Goal: Task Accomplishment & Management: Use online tool/utility

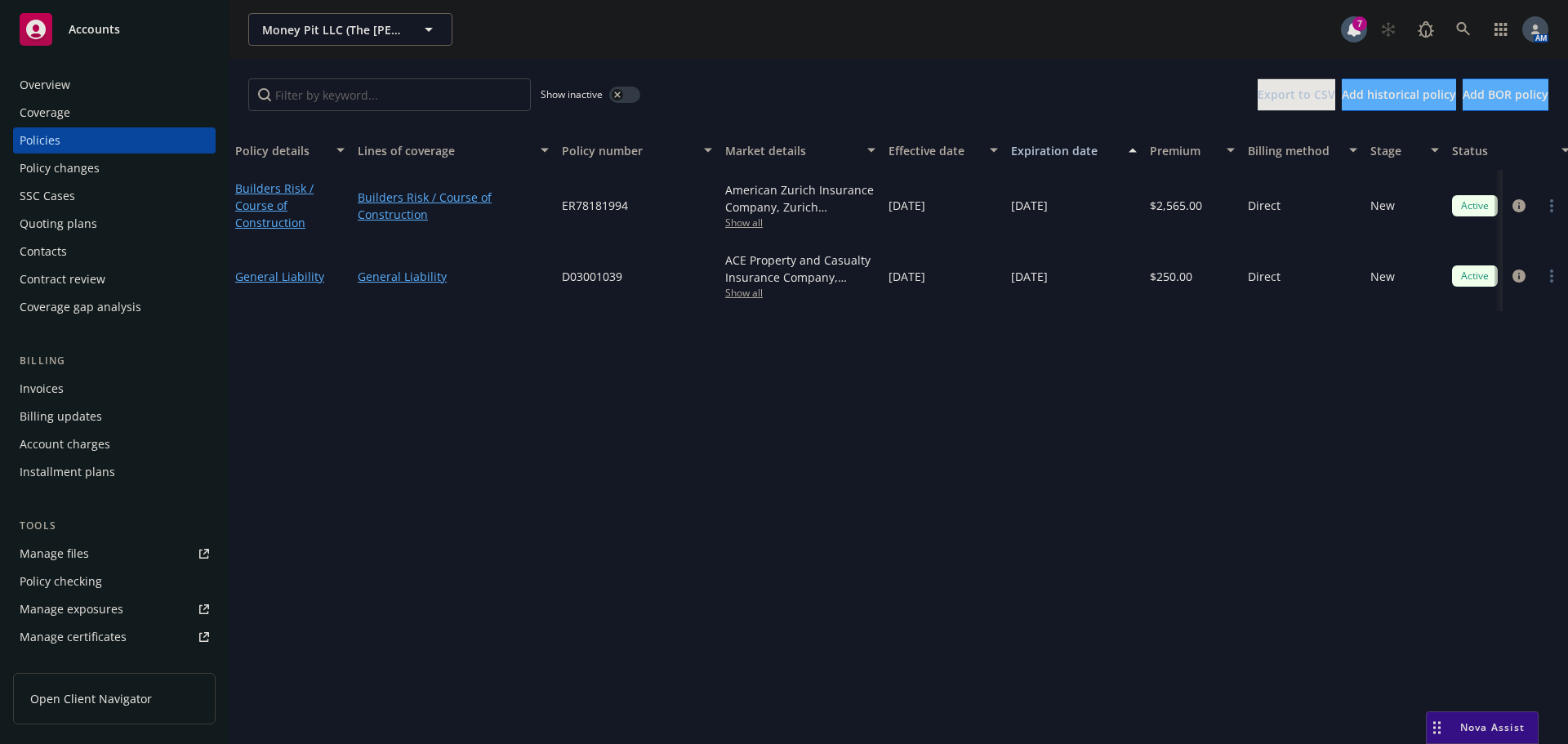
click at [85, 215] on div "Quoting plans" at bounding box center [58, 223] width 77 height 26
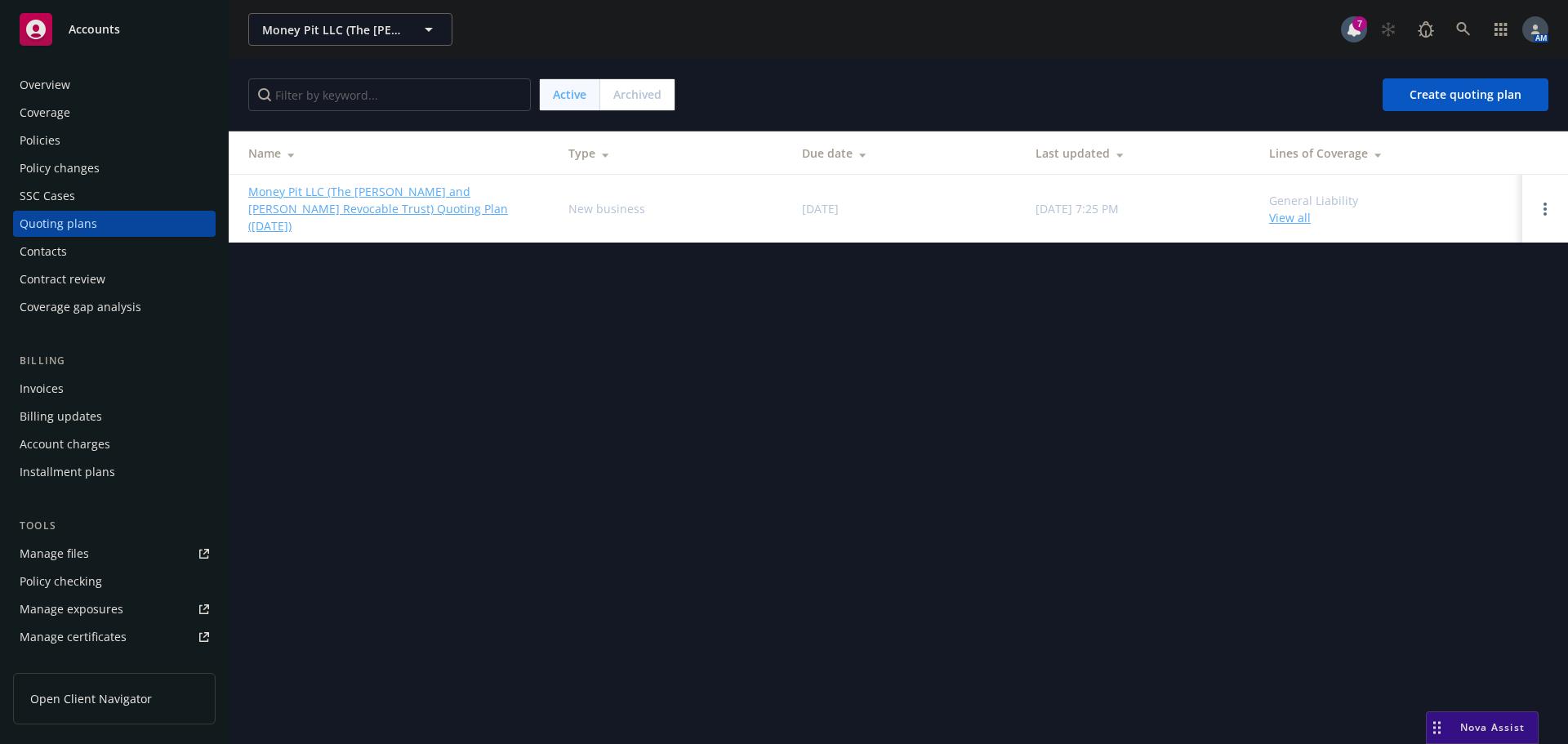
click at [393, 189] on link "Money Pit LLC (The [PERSON_NAME] and [PERSON_NAME] Revocable Trust) Quoting Pla…" at bounding box center [396, 209] width 294 height 52
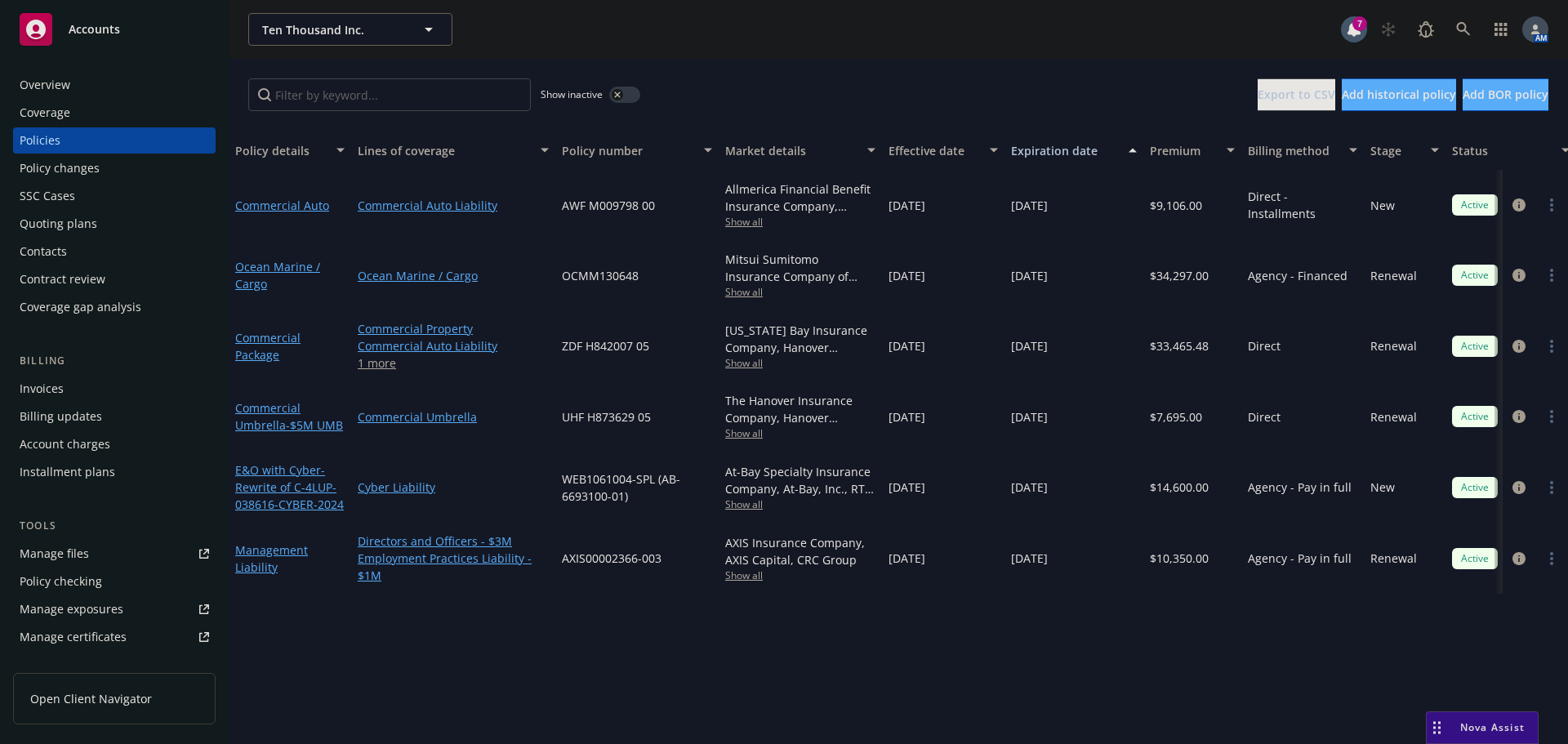
click at [102, 218] on div "Quoting plans" at bounding box center [114, 223] width 189 height 26
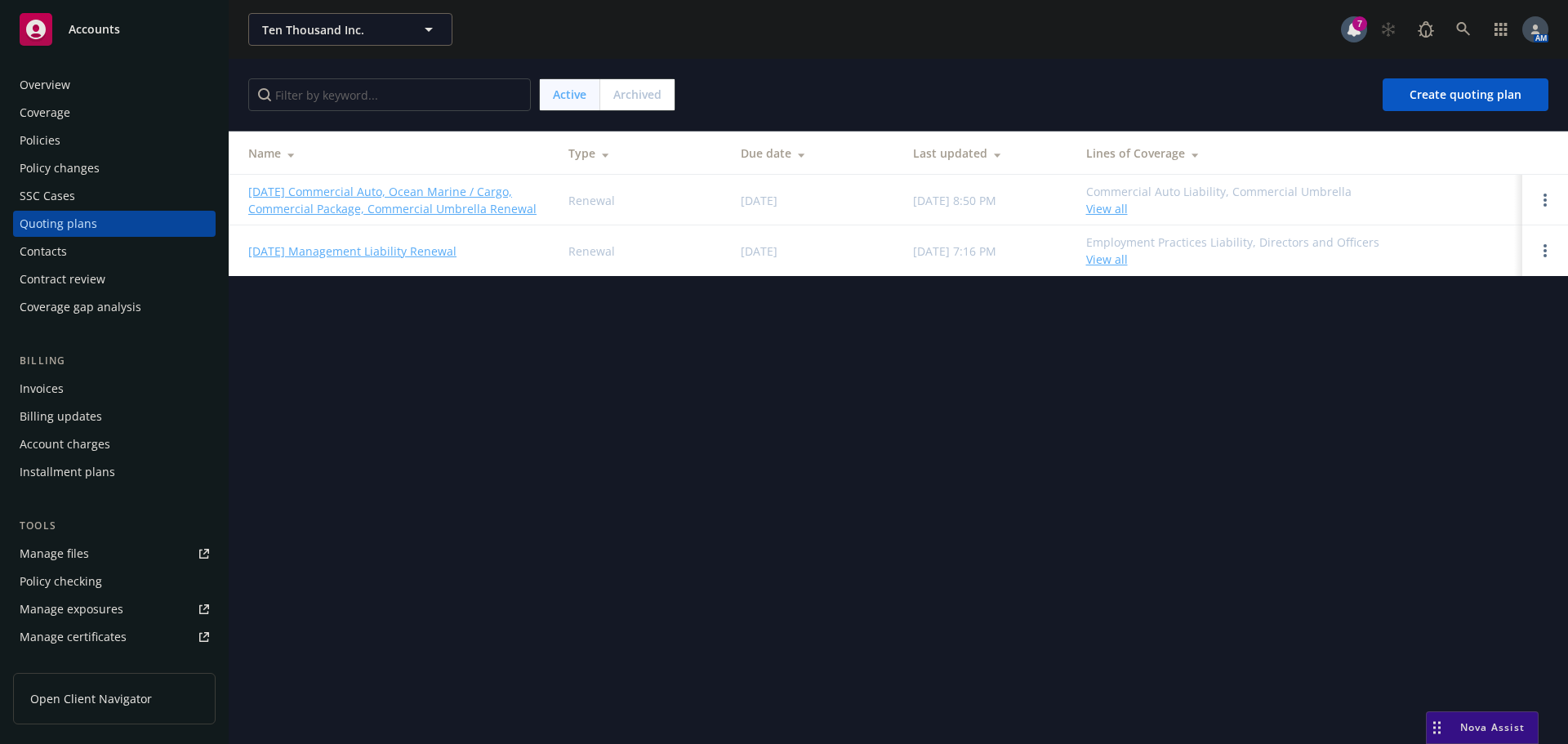
click at [359, 187] on link "11/12/25 Commercial Auto, Ocean Marine / Cargo, Commercial Package, Commercial …" at bounding box center [396, 200] width 294 height 34
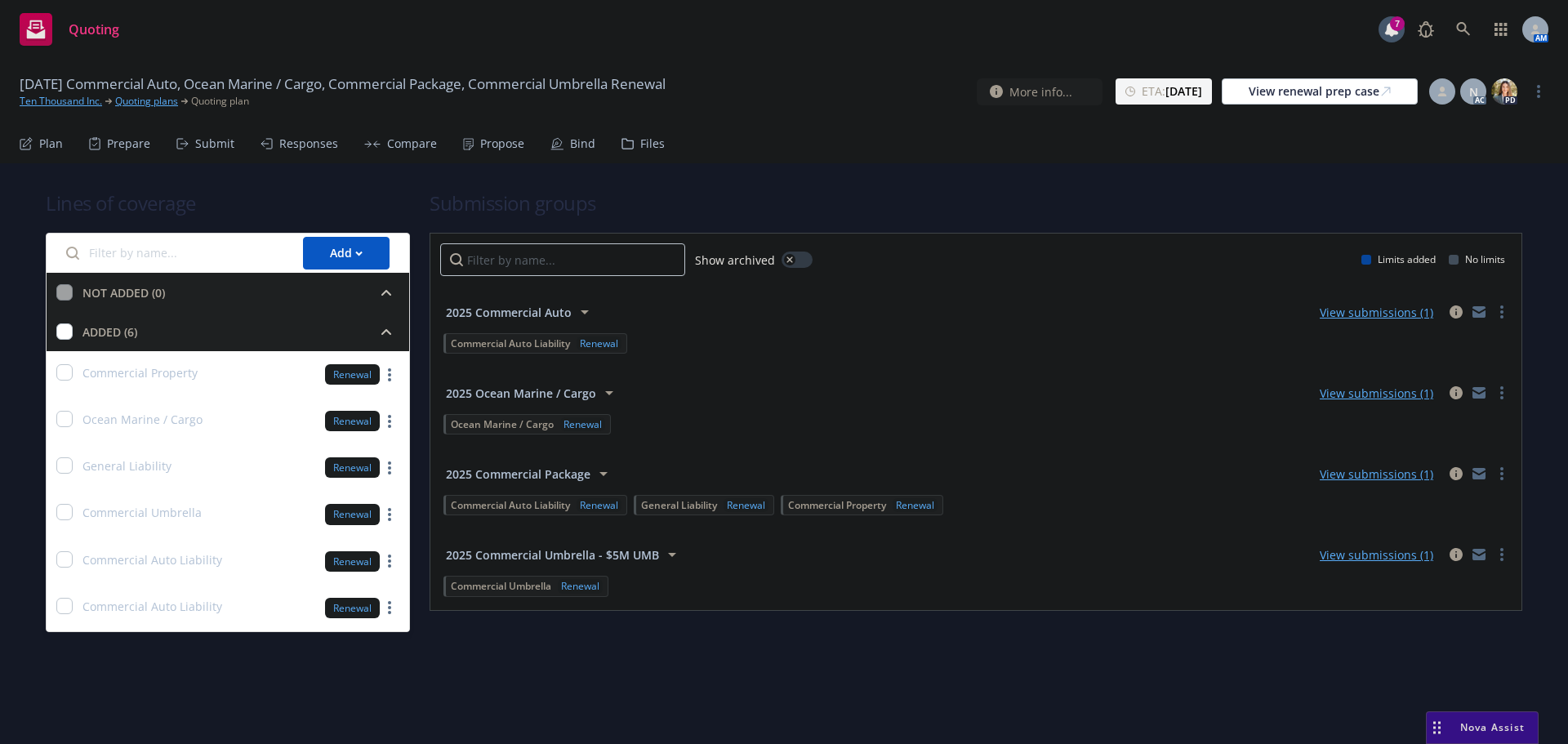
click at [641, 137] on div "Files" at bounding box center [652, 143] width 24 height 13
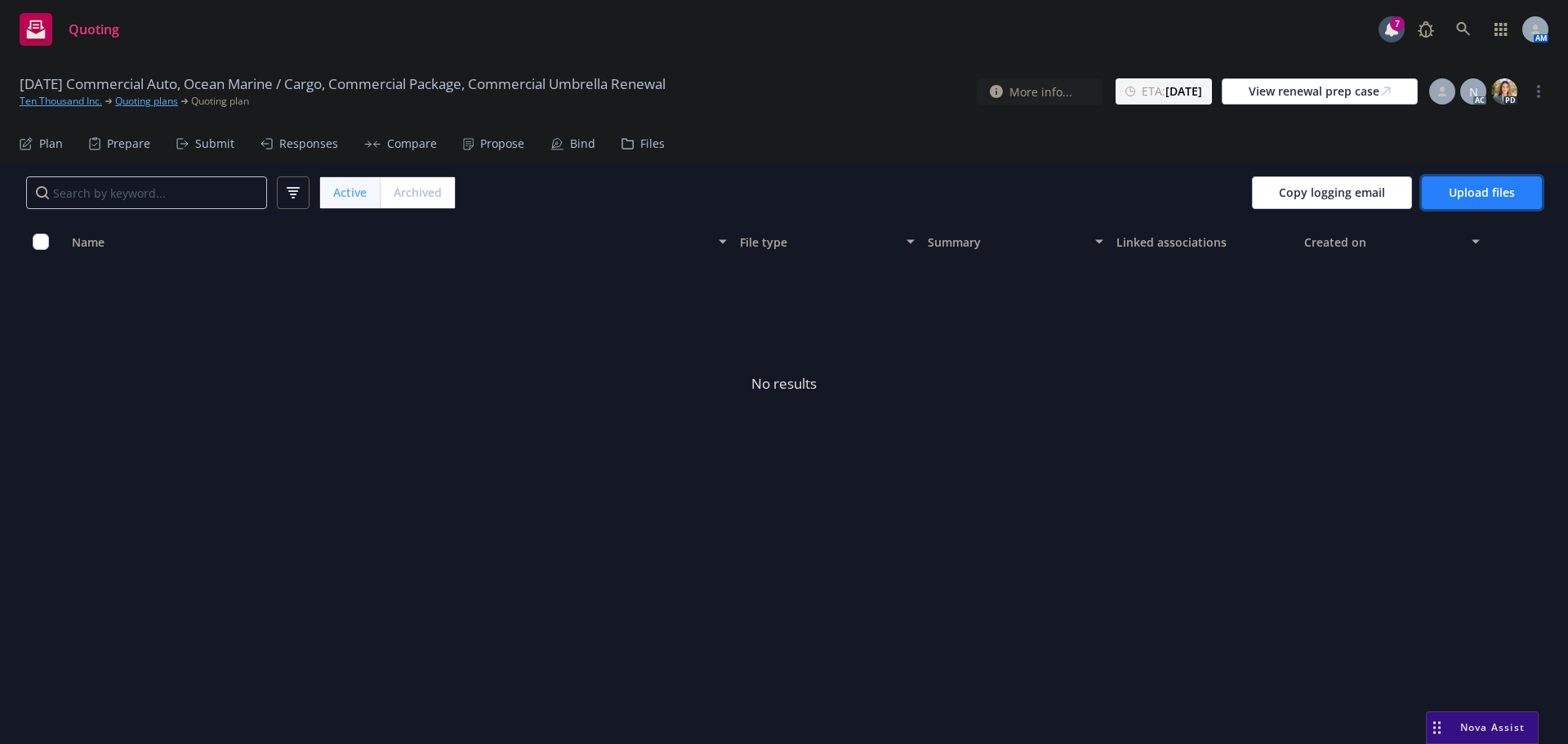
click at [1474, 194] on span "Upload files" at bounding box center [1483, 192] width 67 height 16
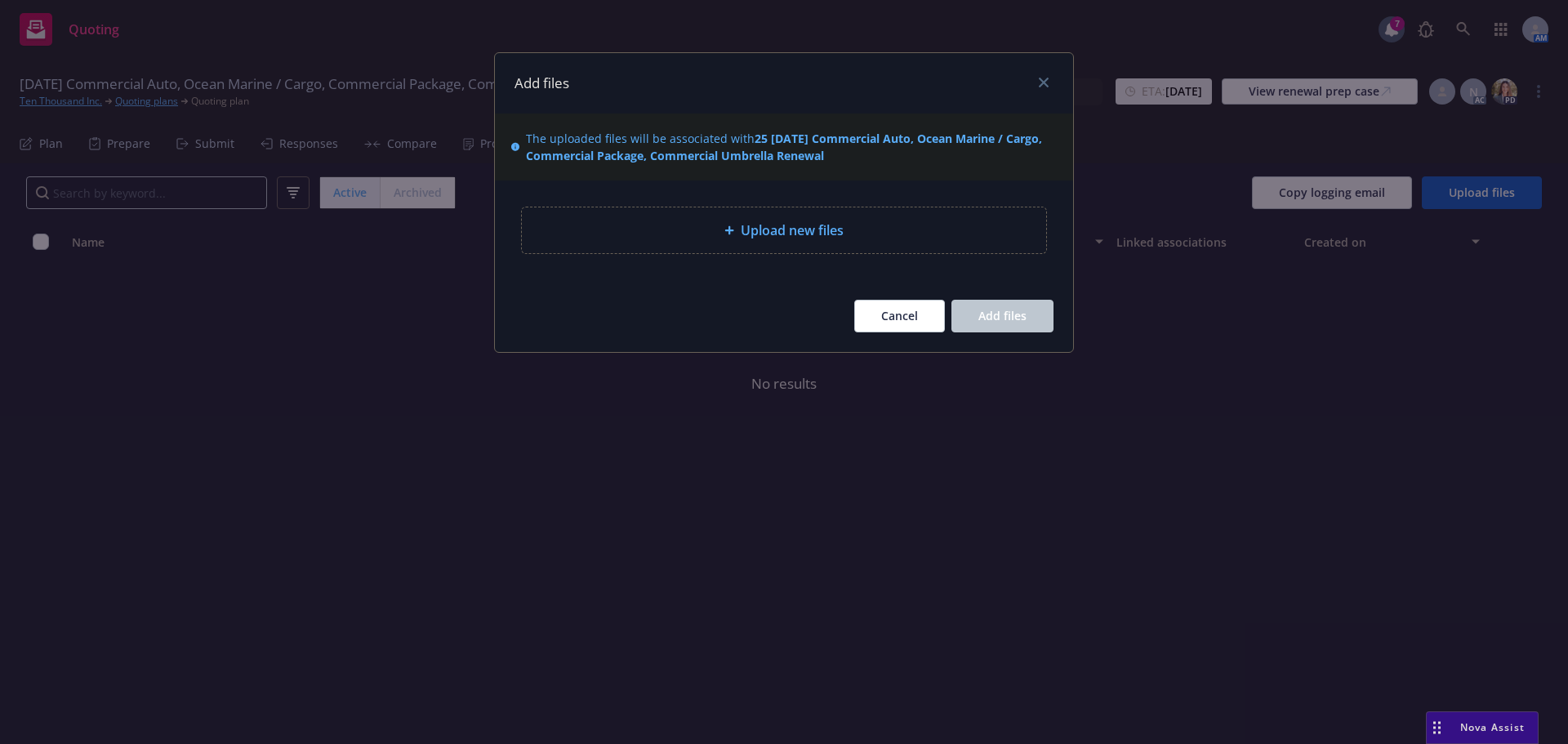
click at [790, 223] on span "Upload new files" at bounding box center [791, 230] width 103 height 20
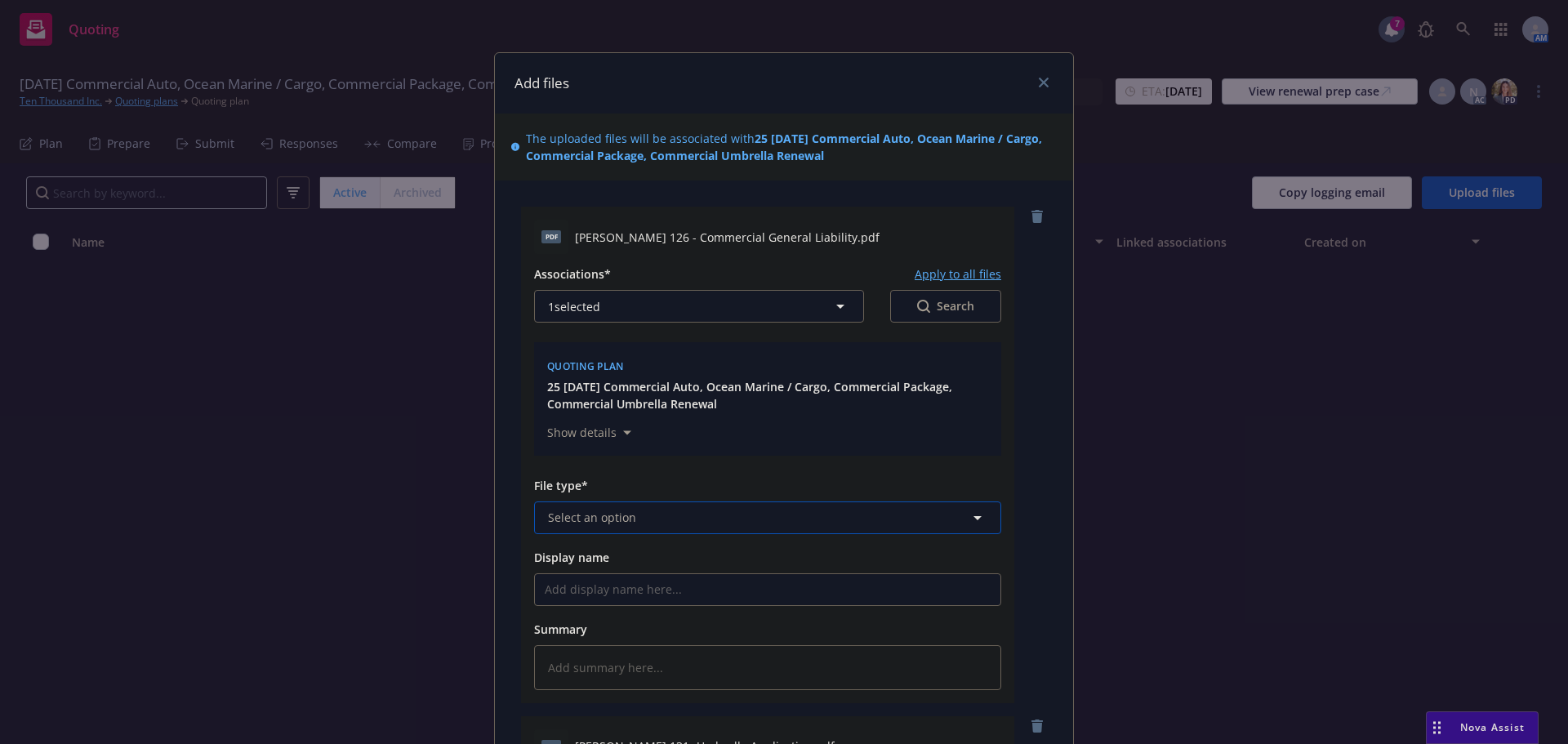
click at [634, 514] on button "Select an option" at bounding box center [767, 517] width 467 height 32
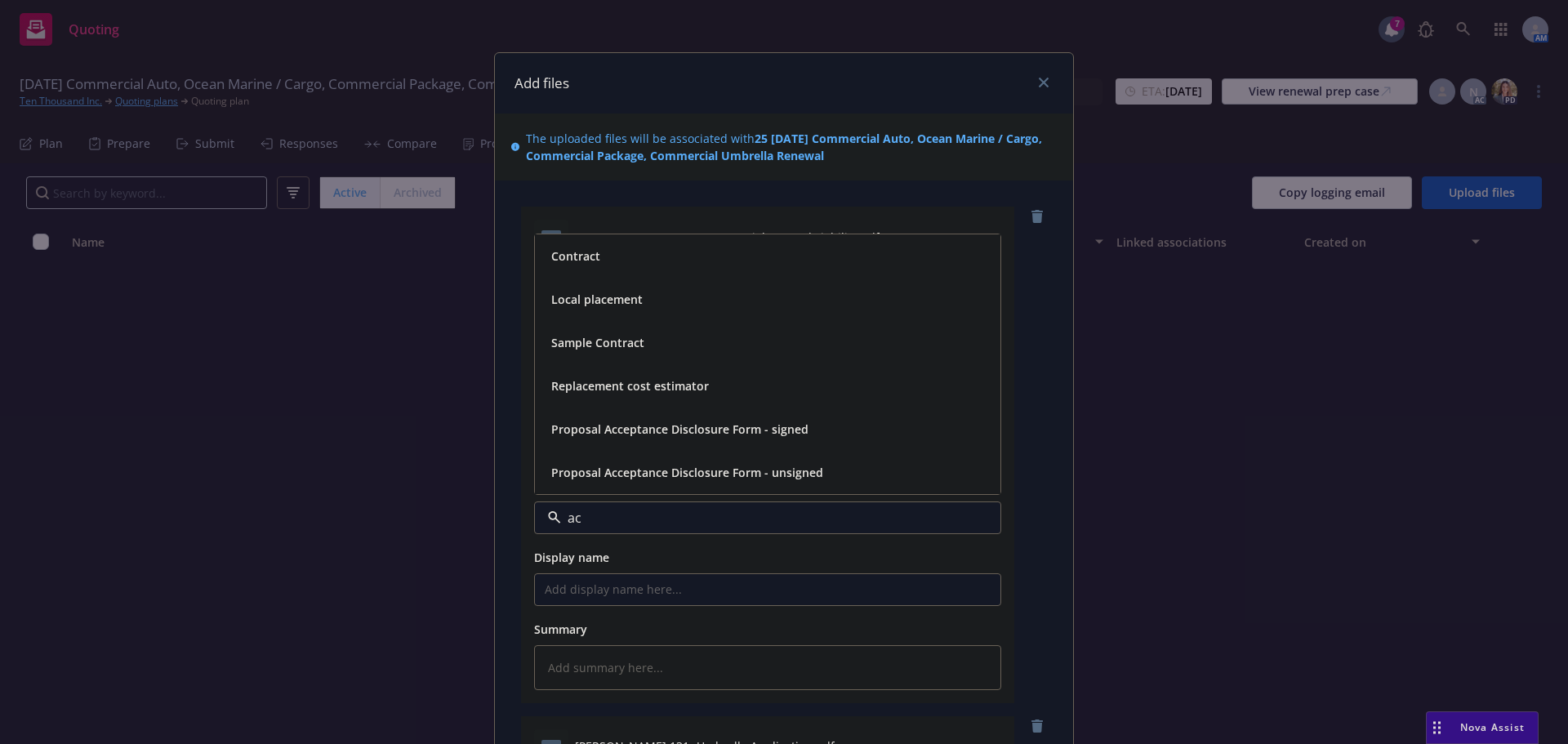
type input "aco"
type textarea "x"
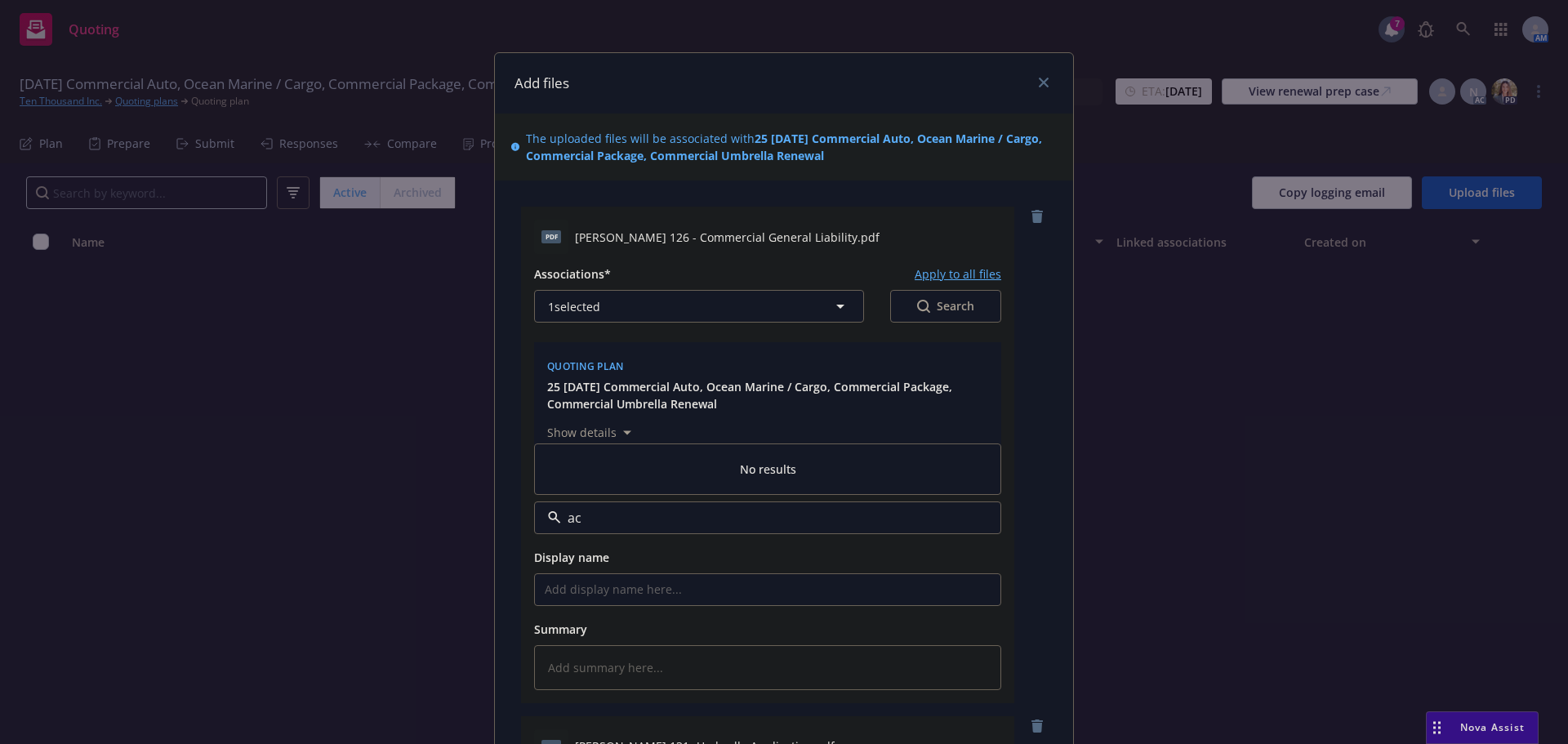
type input "a"
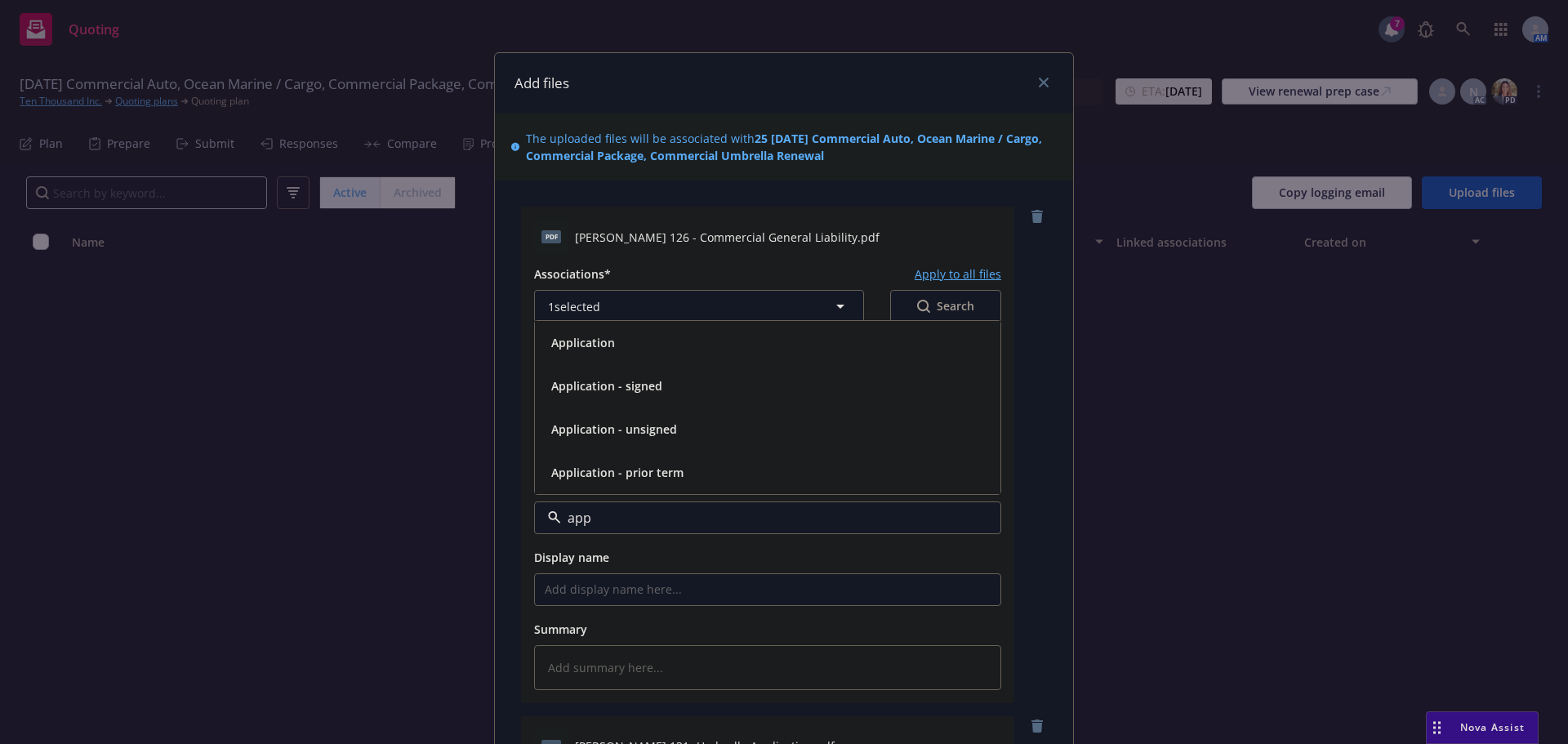
type input "appl"
click at [644, 426] on span "Application - unsigned" at bounding box center [614, 430] width 125 height 18
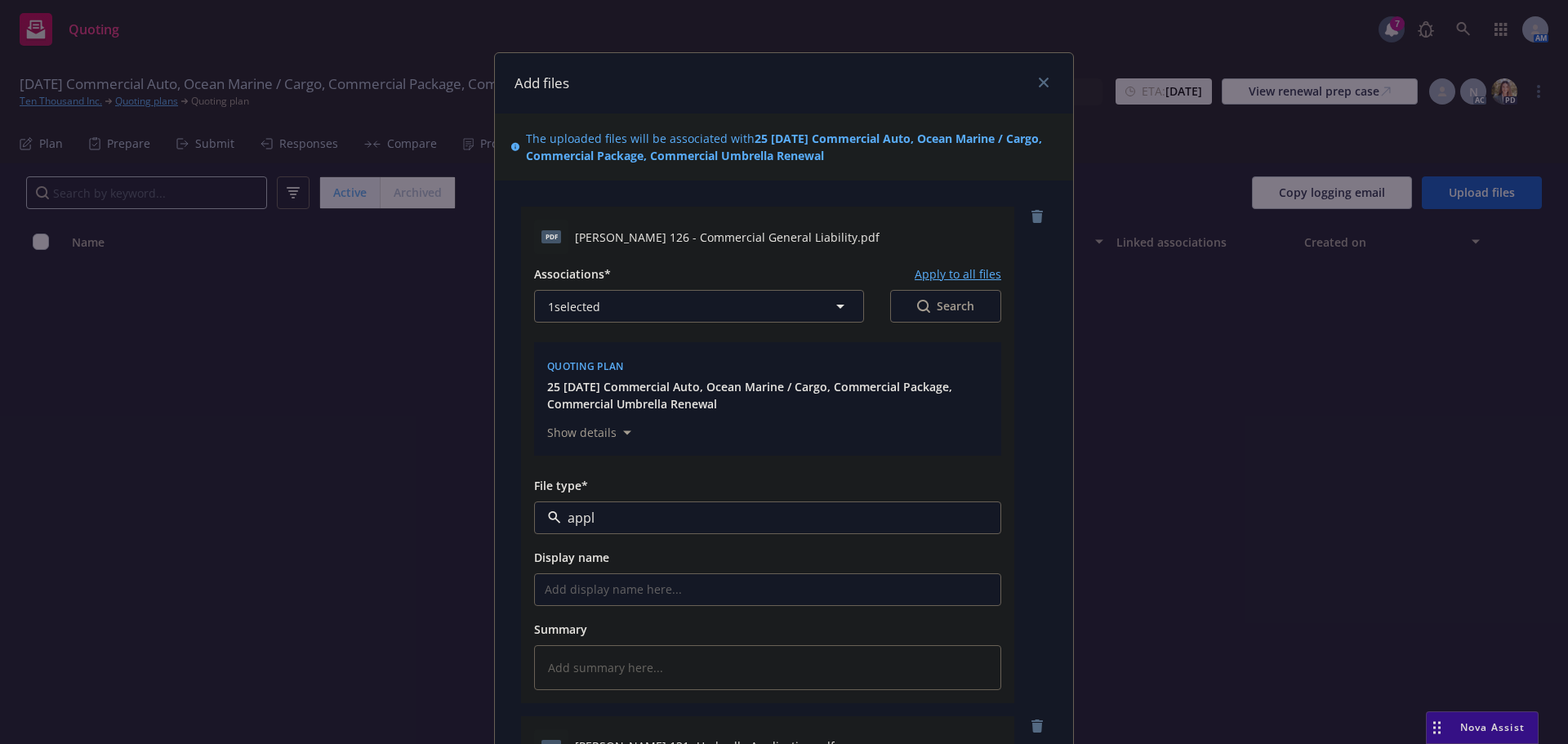
type textarea "x"
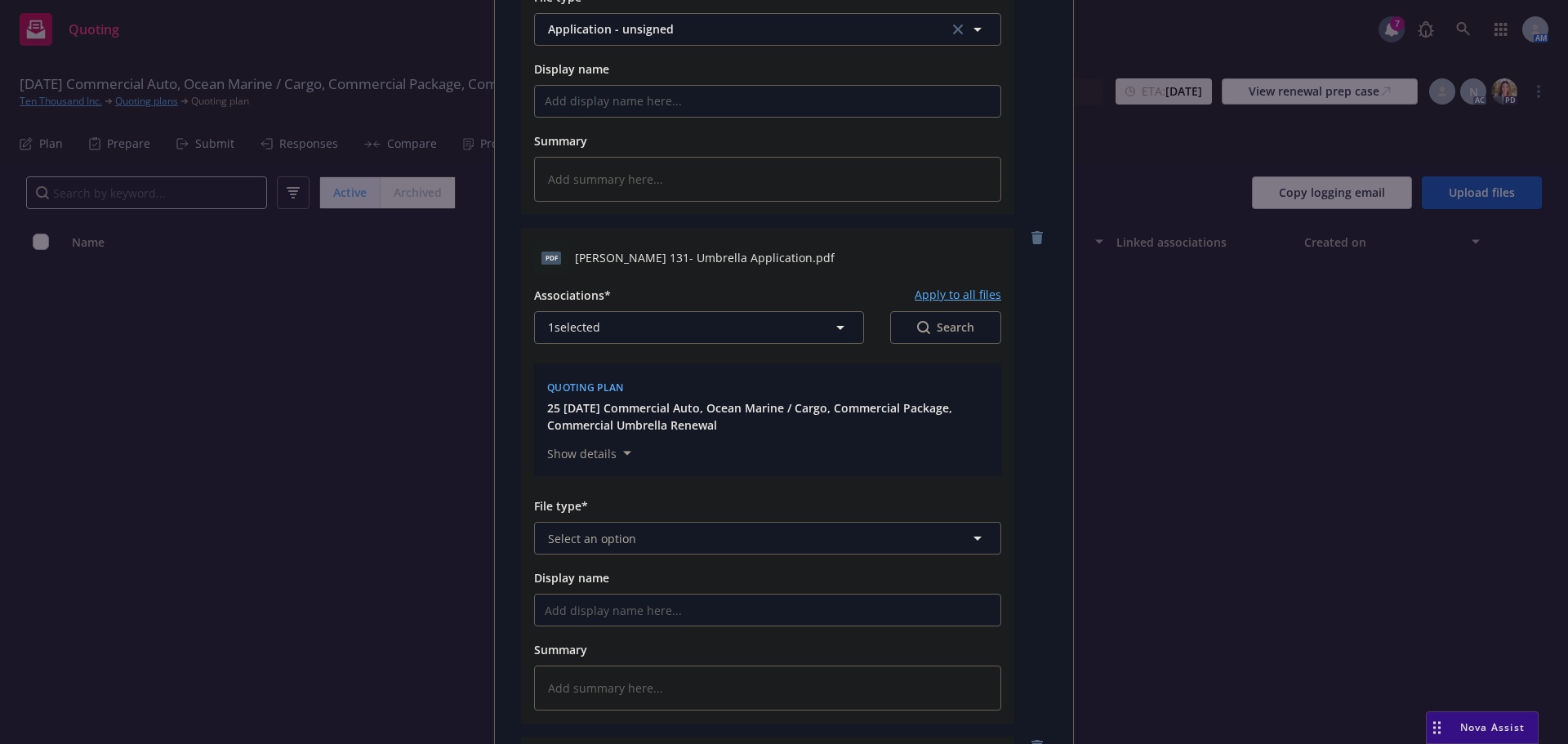
scroll to position [489, 0]
click at [613, 530] on span "Select an option" at bounding box center [593, 537] width 88 height 18
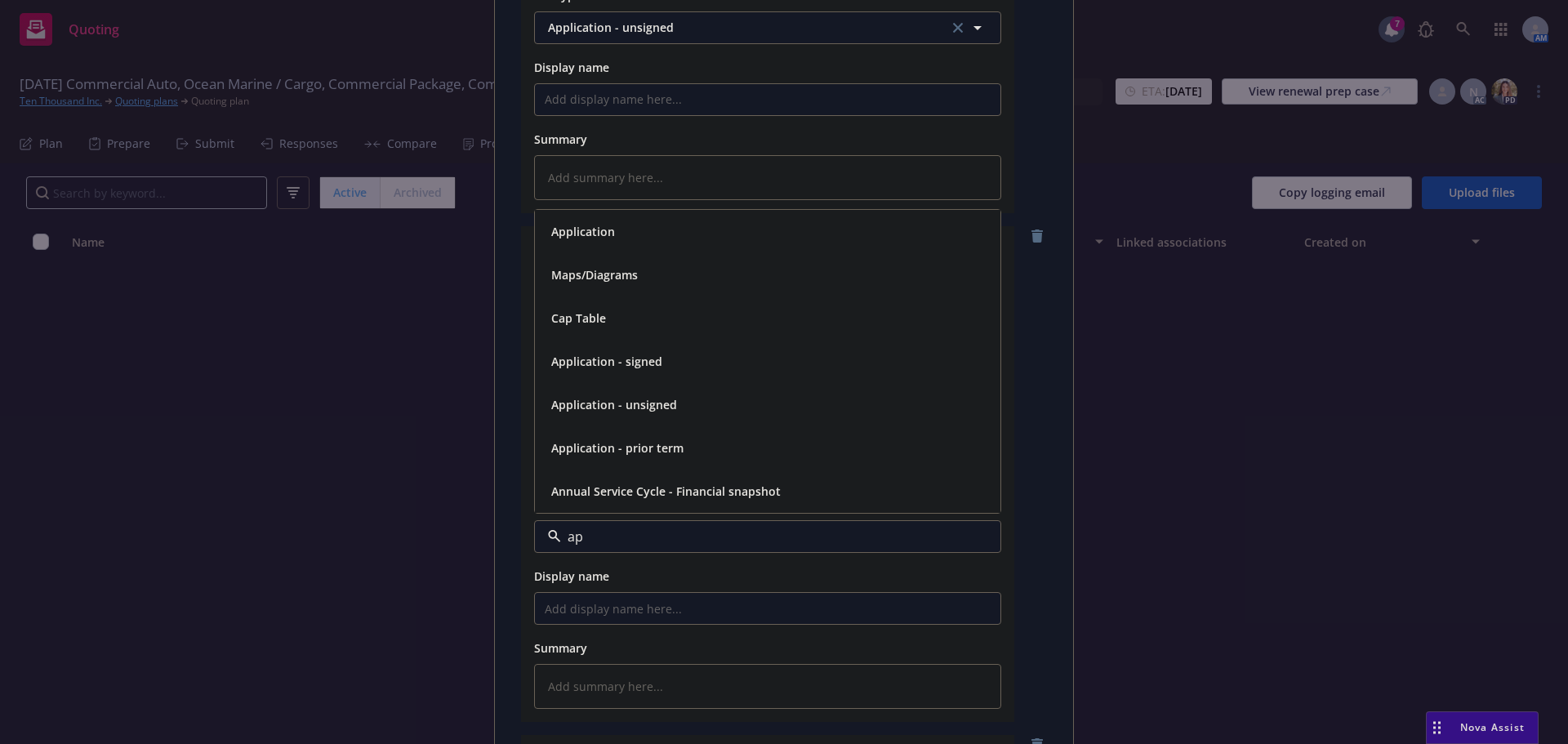
type input "app"
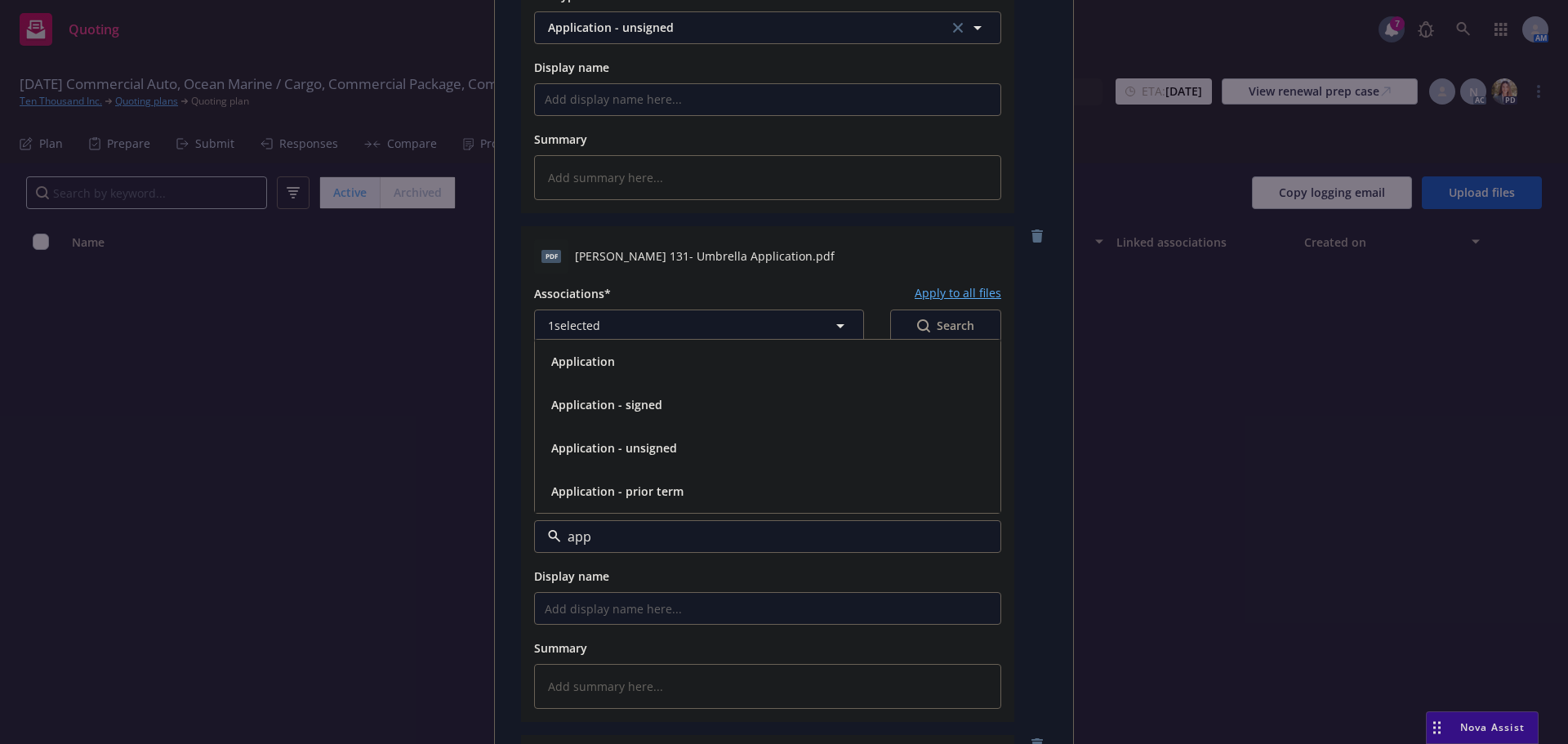
click at [671, 451] on div "Application - unsigned" at bounding box center [612, 447] width 135 height 23
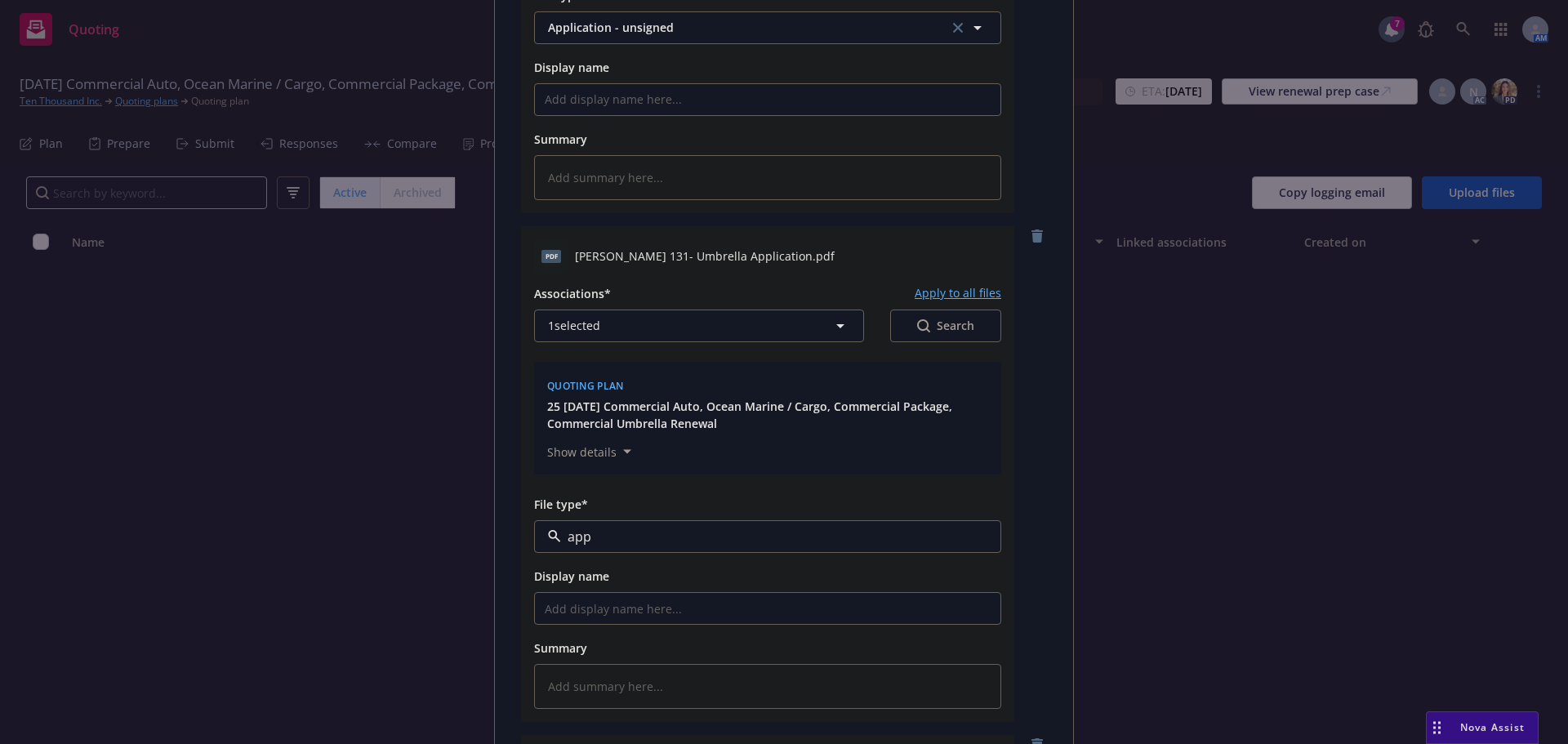
type textarea "x"
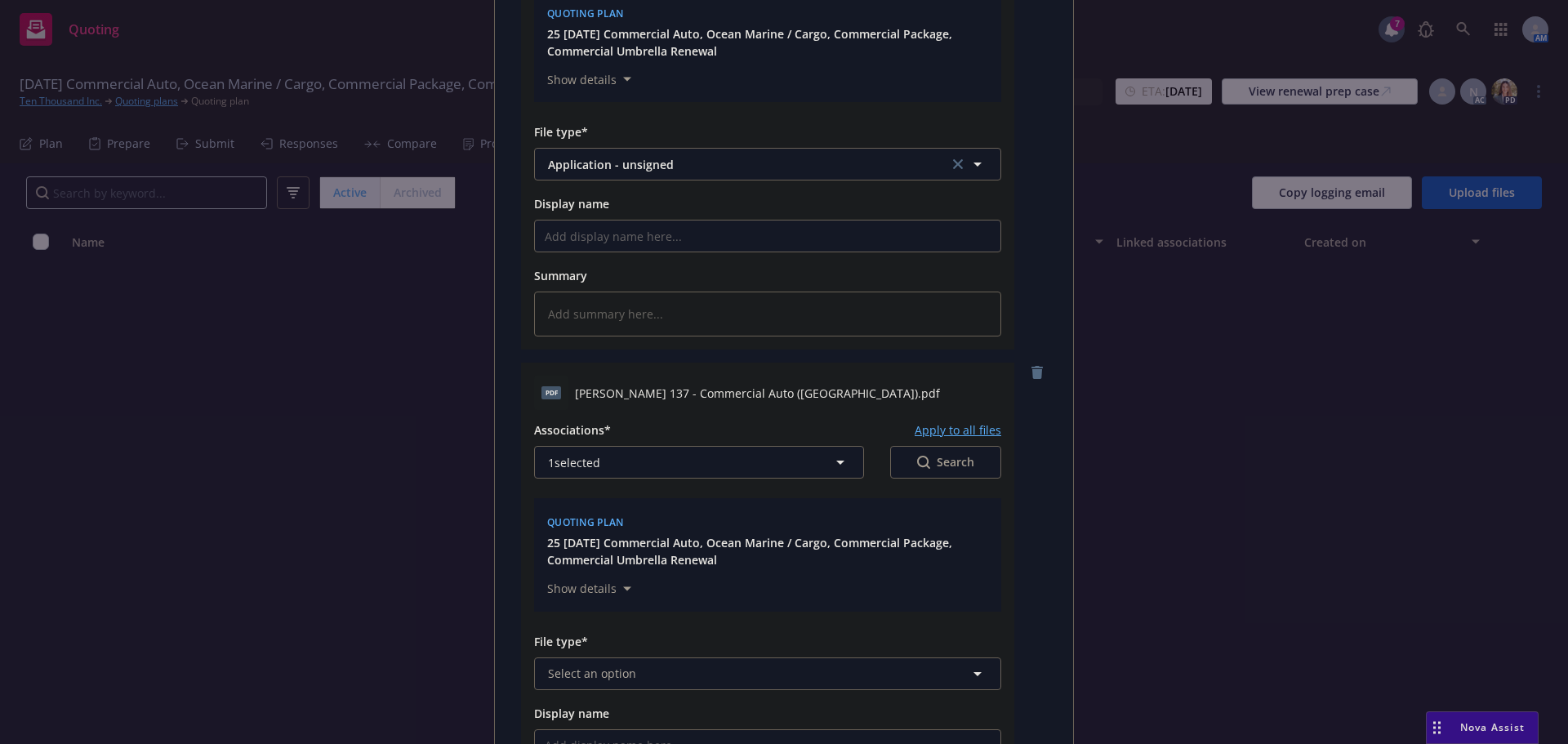
scroll to position [898, 0]
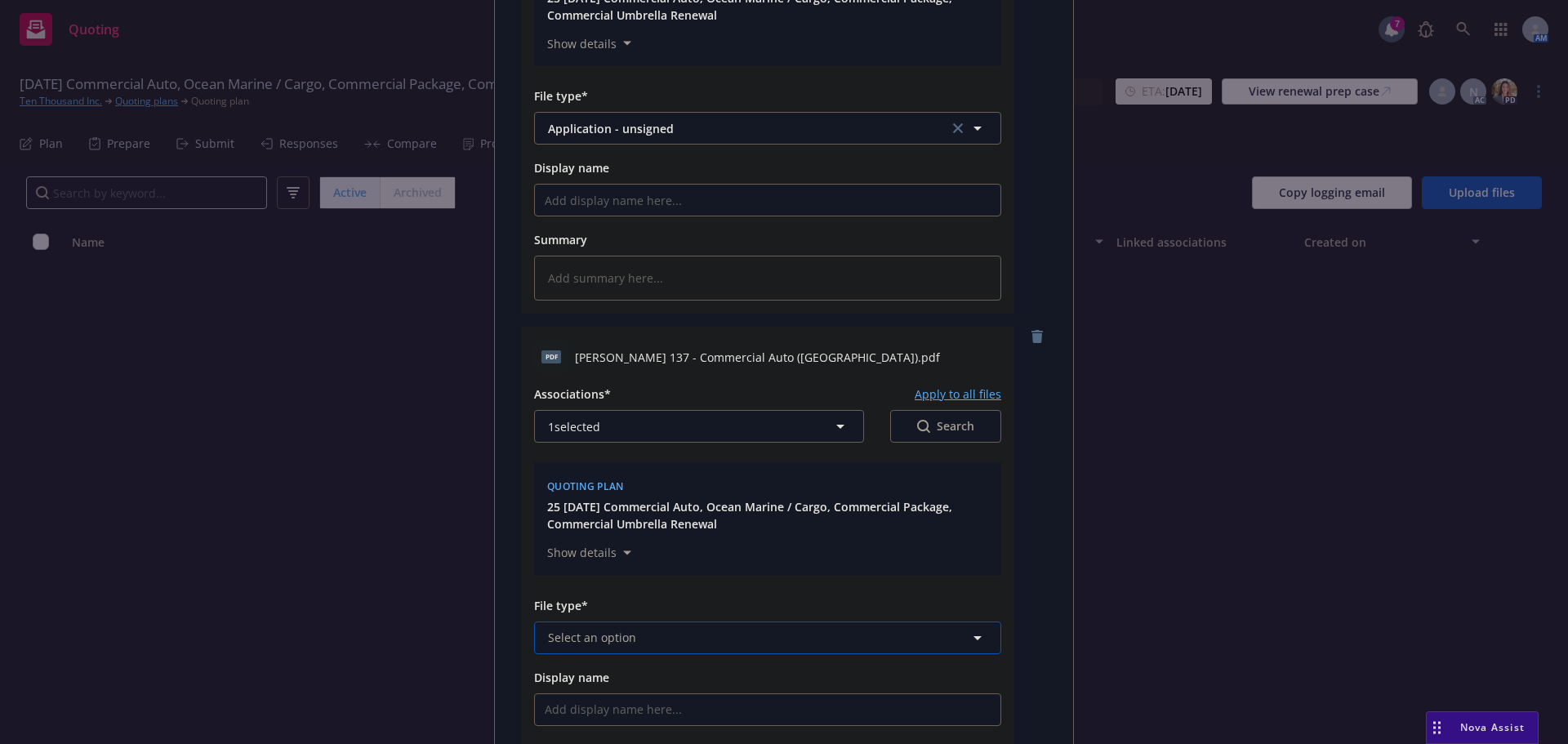
click at [611, 636] on span "Select an option" at bounding box center [593, 637] width 88 height 18
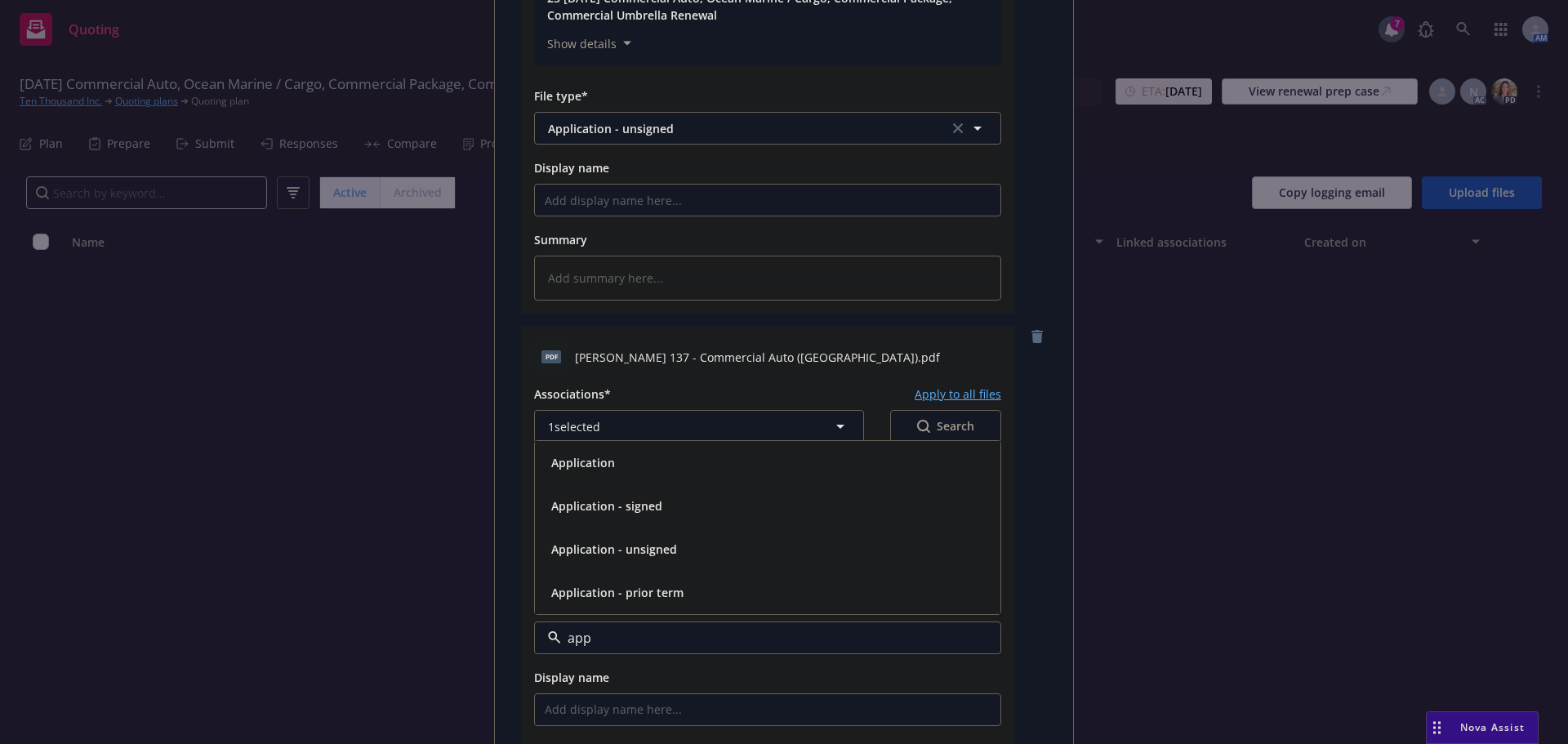
type input "appl"
click at [628, 540] on span "Application - unsigned" at bounding box center [614, 549] width 125 height 18
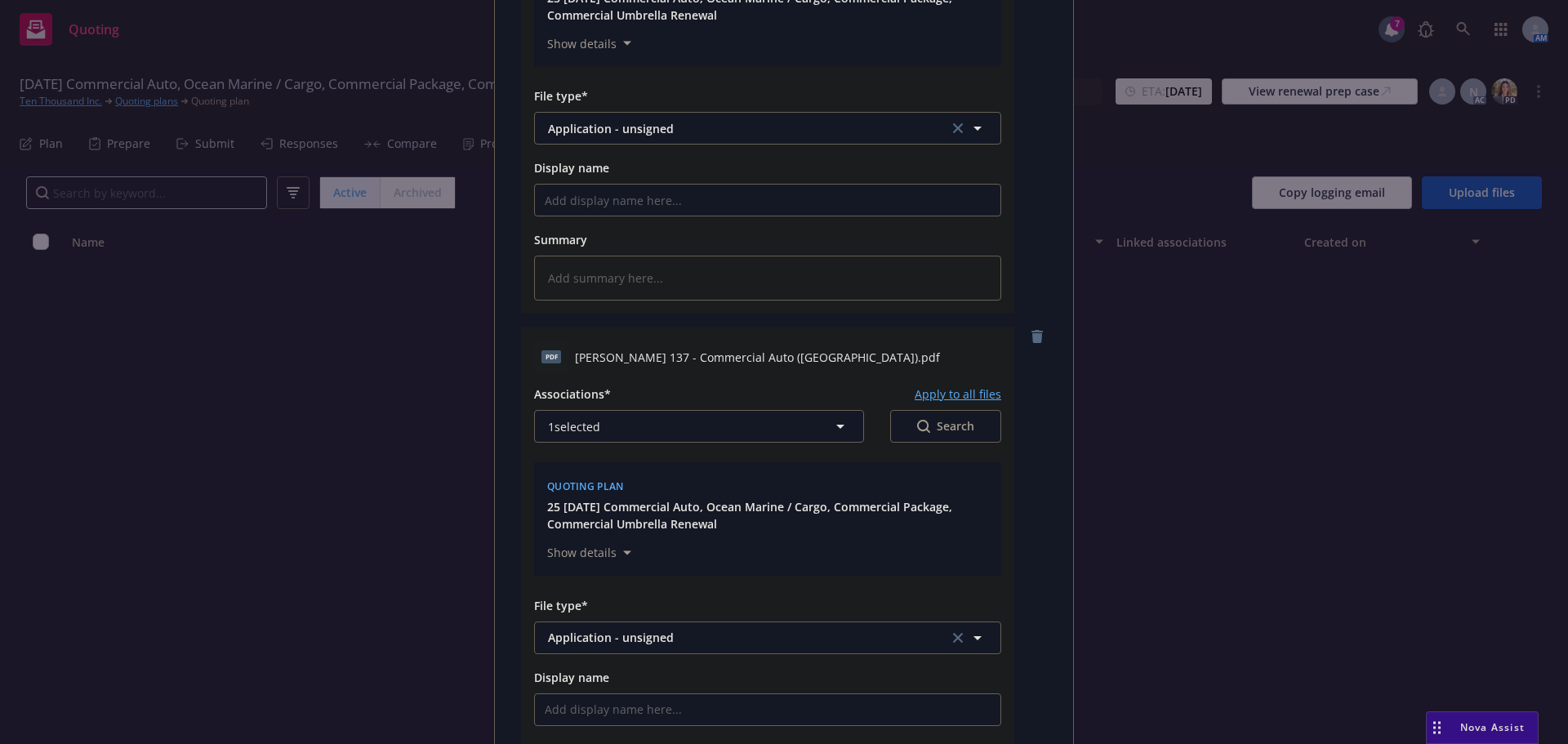
type textarea "x"
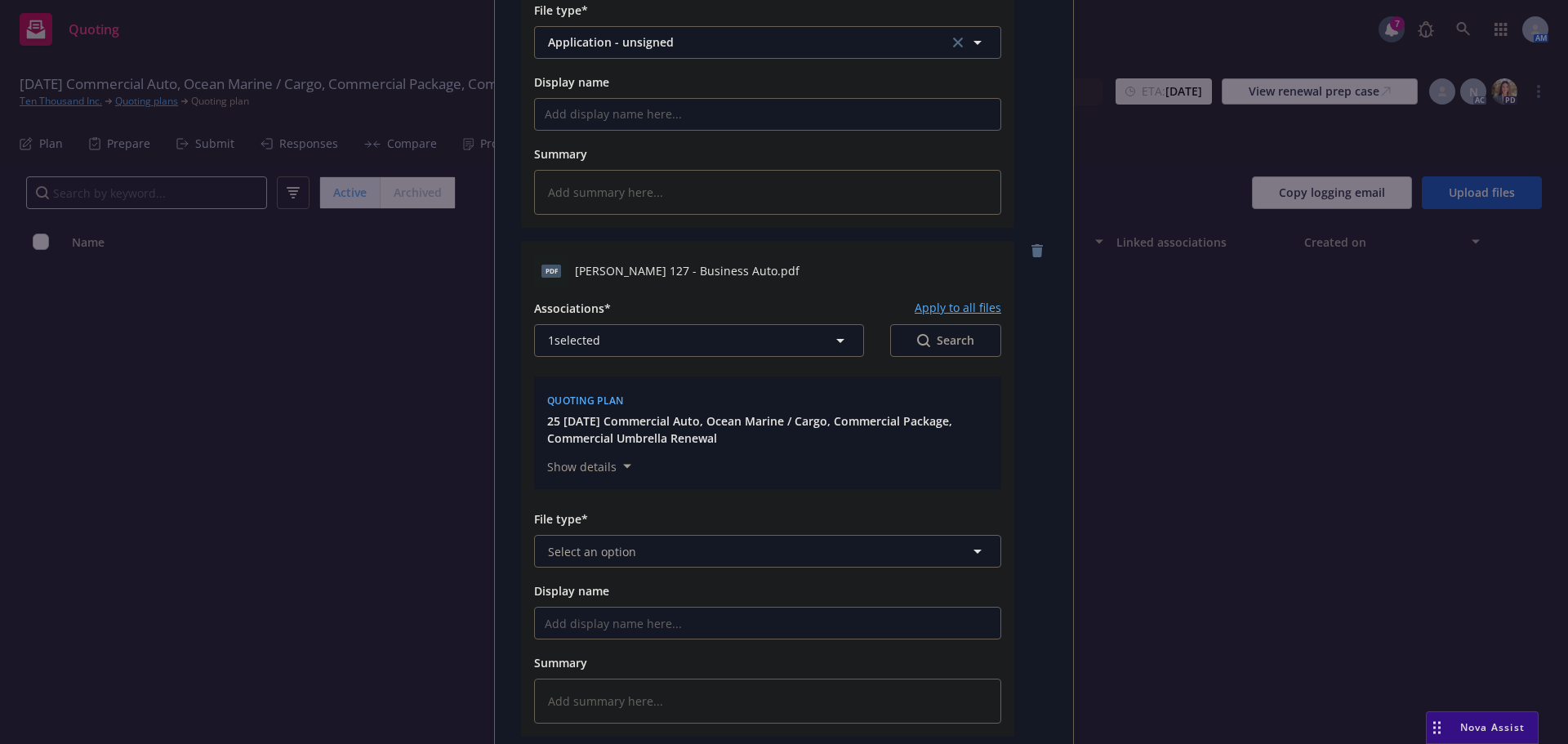
scroll to position [1552, 0]
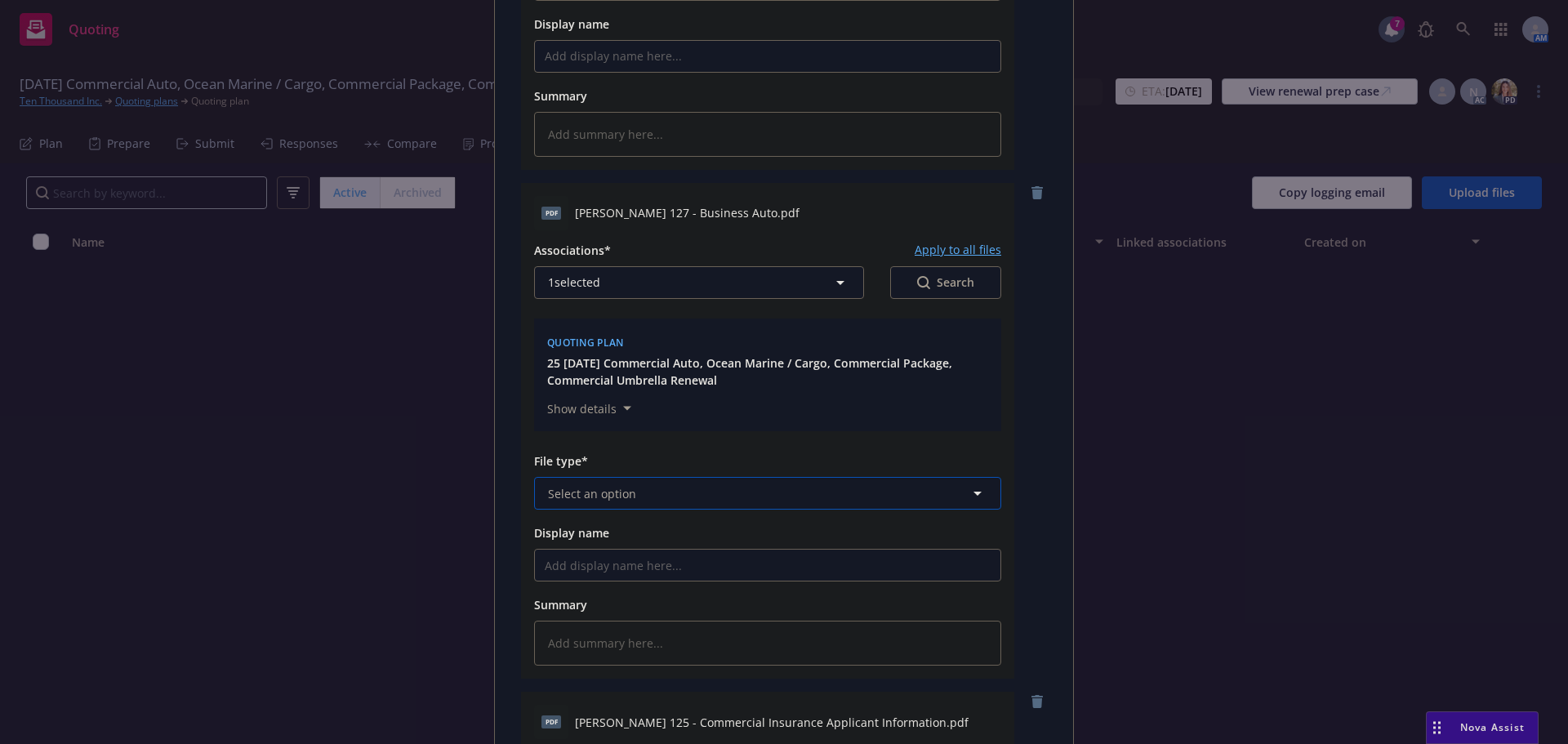
click at [629, 492] on button "Select an option" at bounding box center [767, 492] width 467 height 32
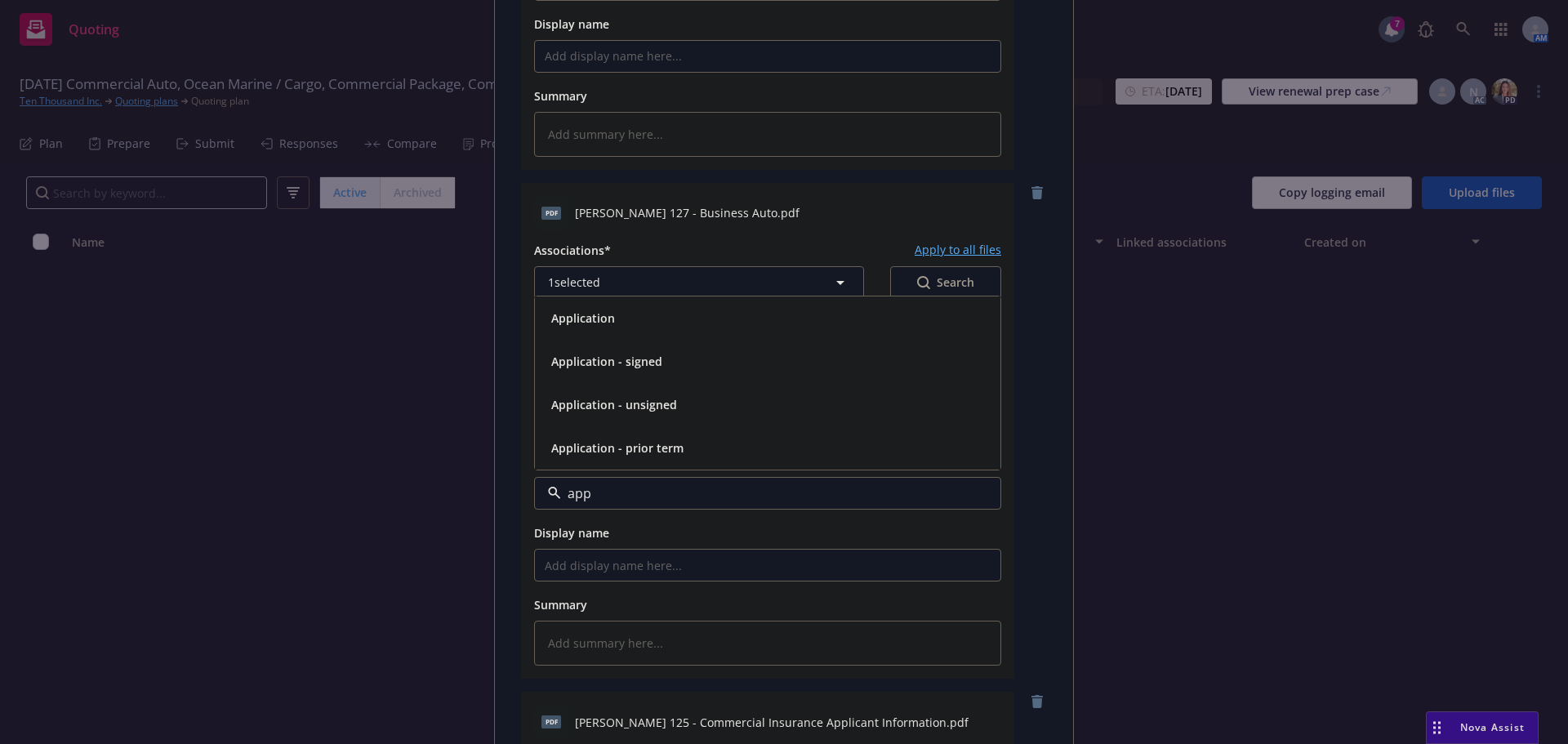
type input "appl"
click at [627, 405] on span "Application - unsigned" at bounding box center [614, 405] width 125 height 18
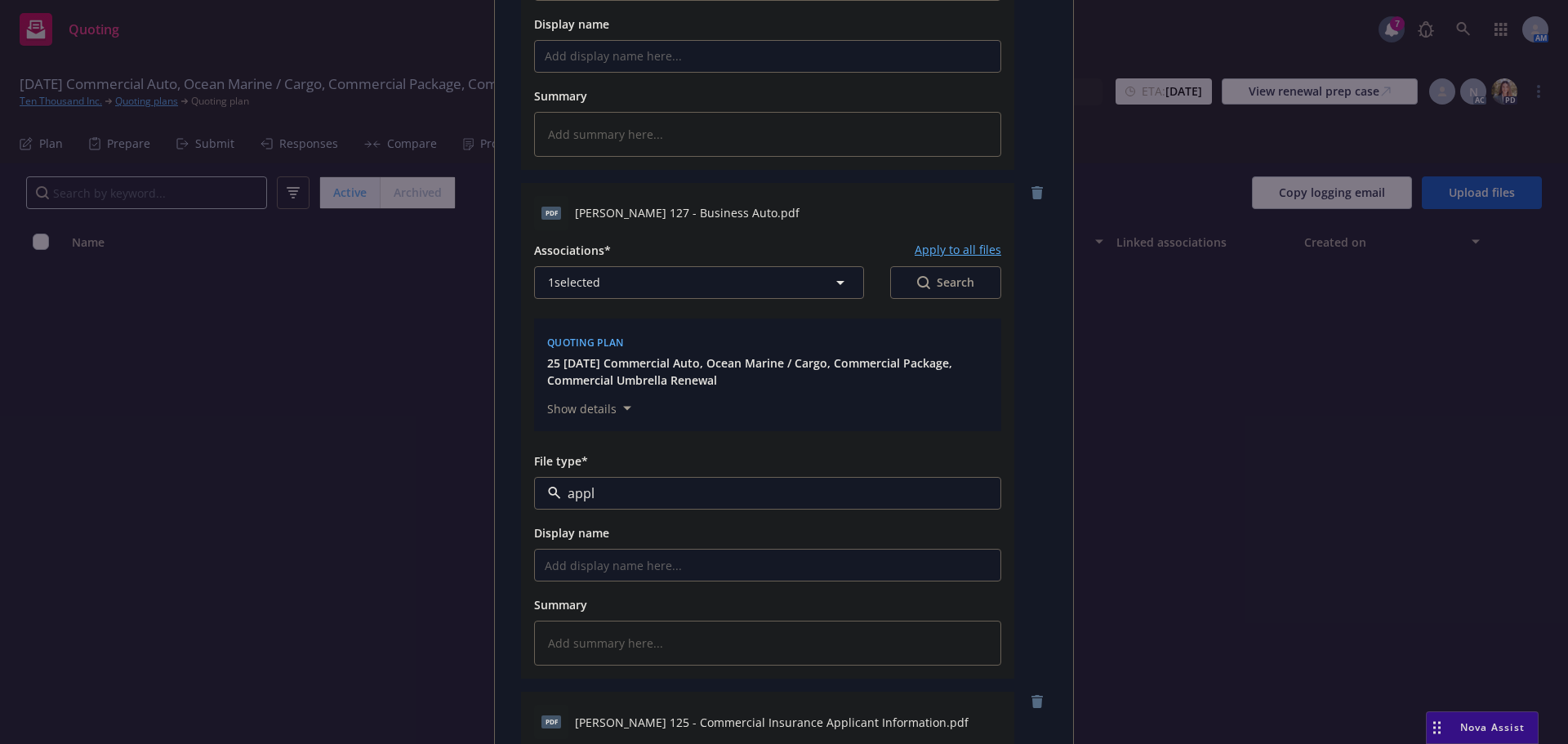
type textarea "x"
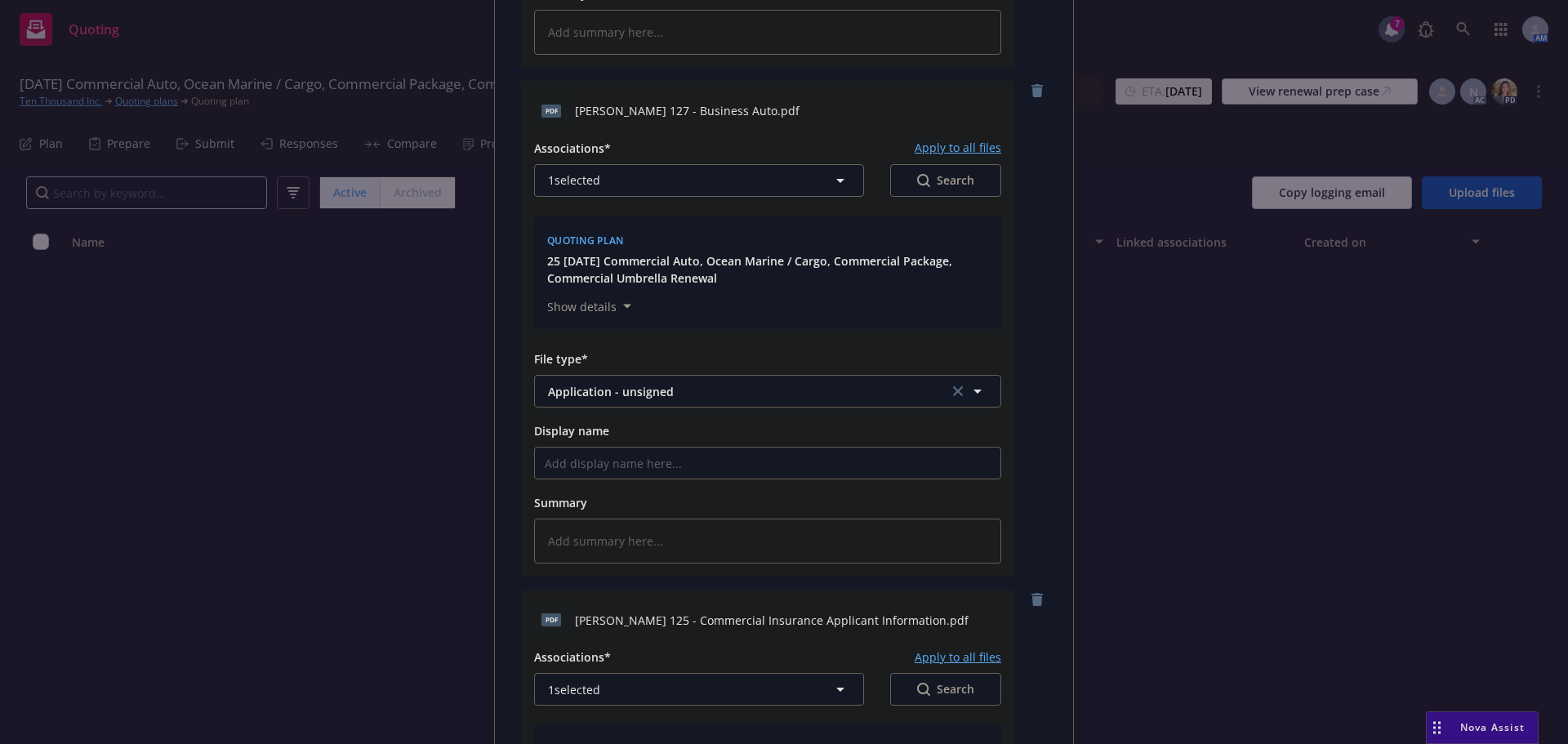
scroll to position [1960, 0]
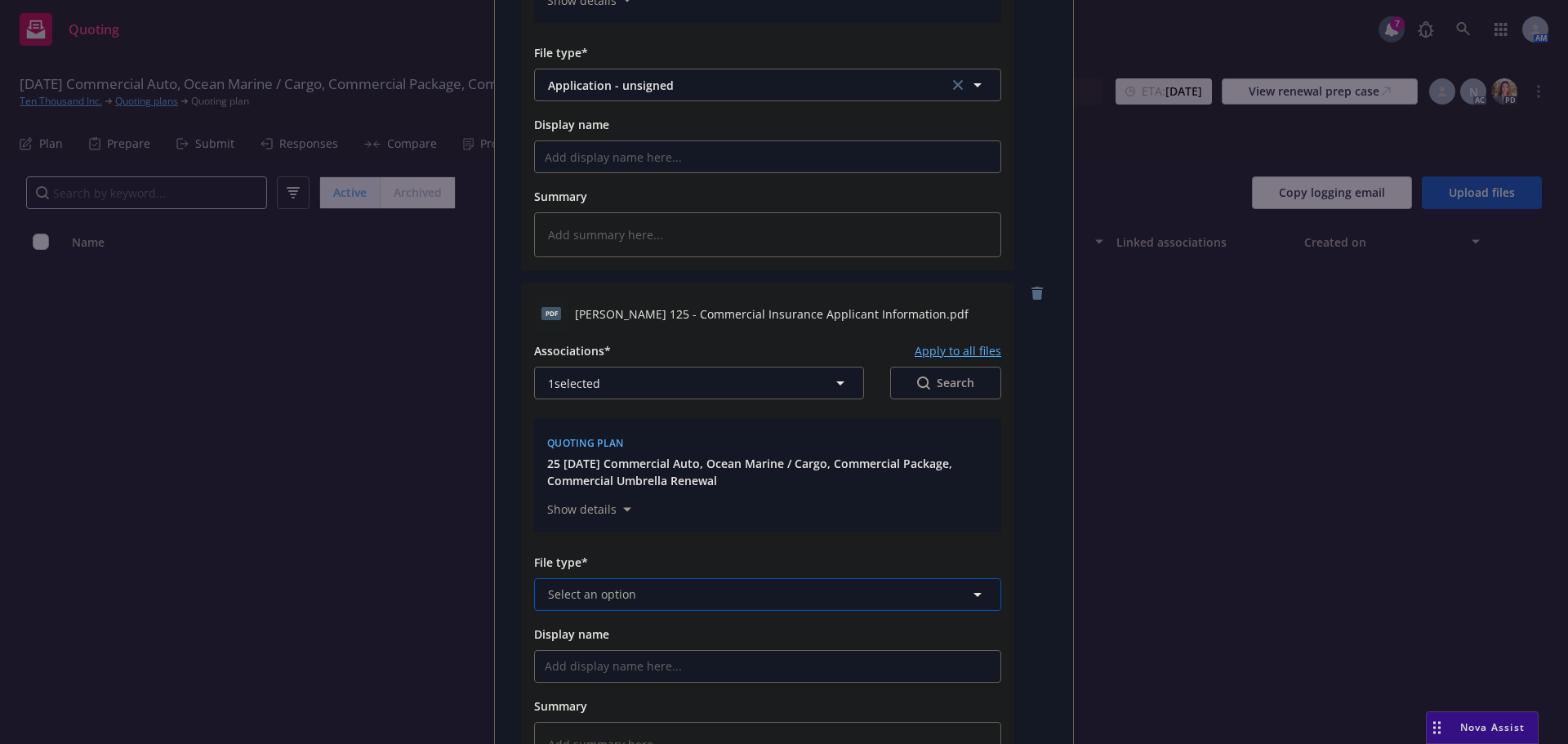
click at [612, 602] on span "Select an option" at bounding box center [593, 594] width 88 height 18
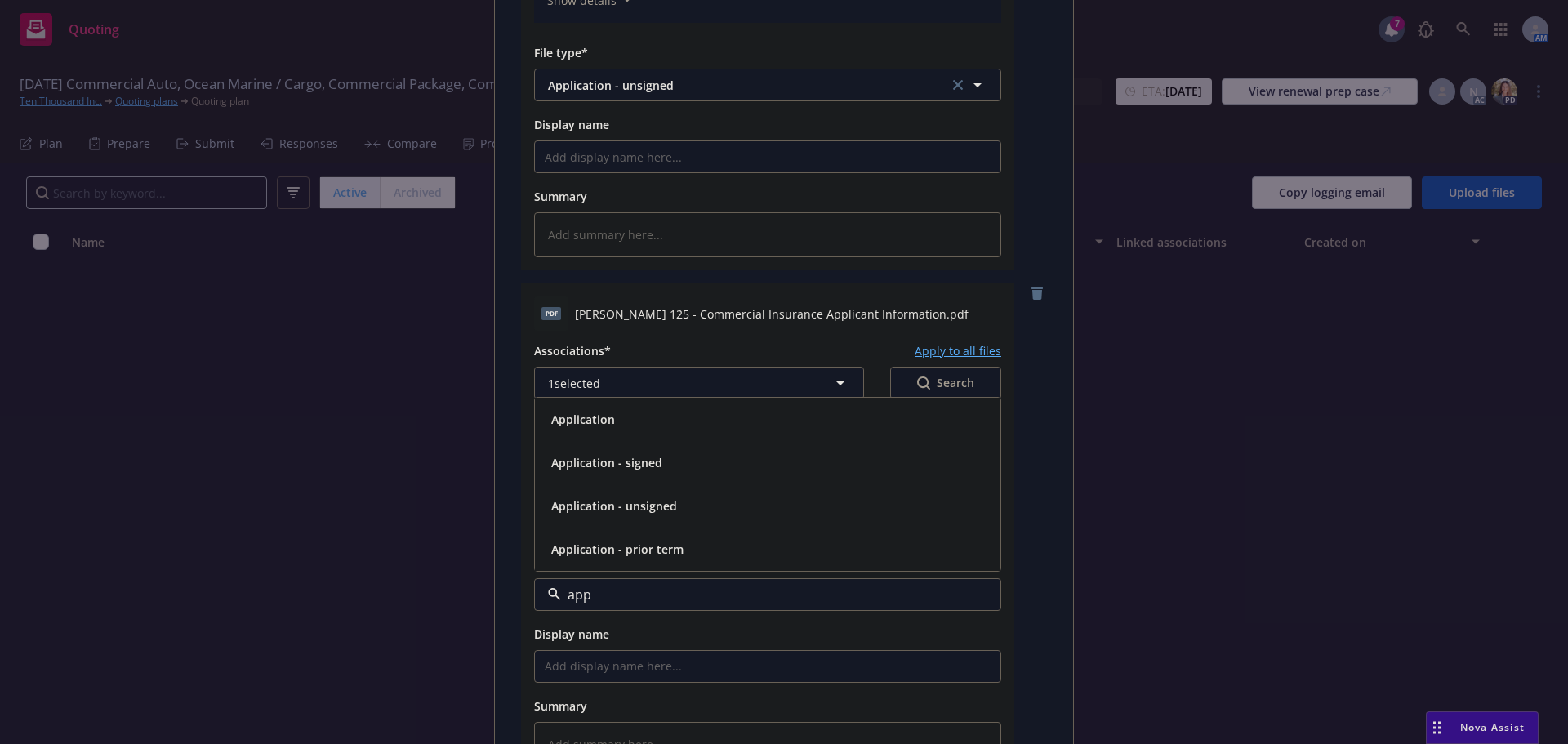
type input "appl"
click at [666, 512] on span "Application - unsigned" at bounding box center [614, 506] width 125 height 18
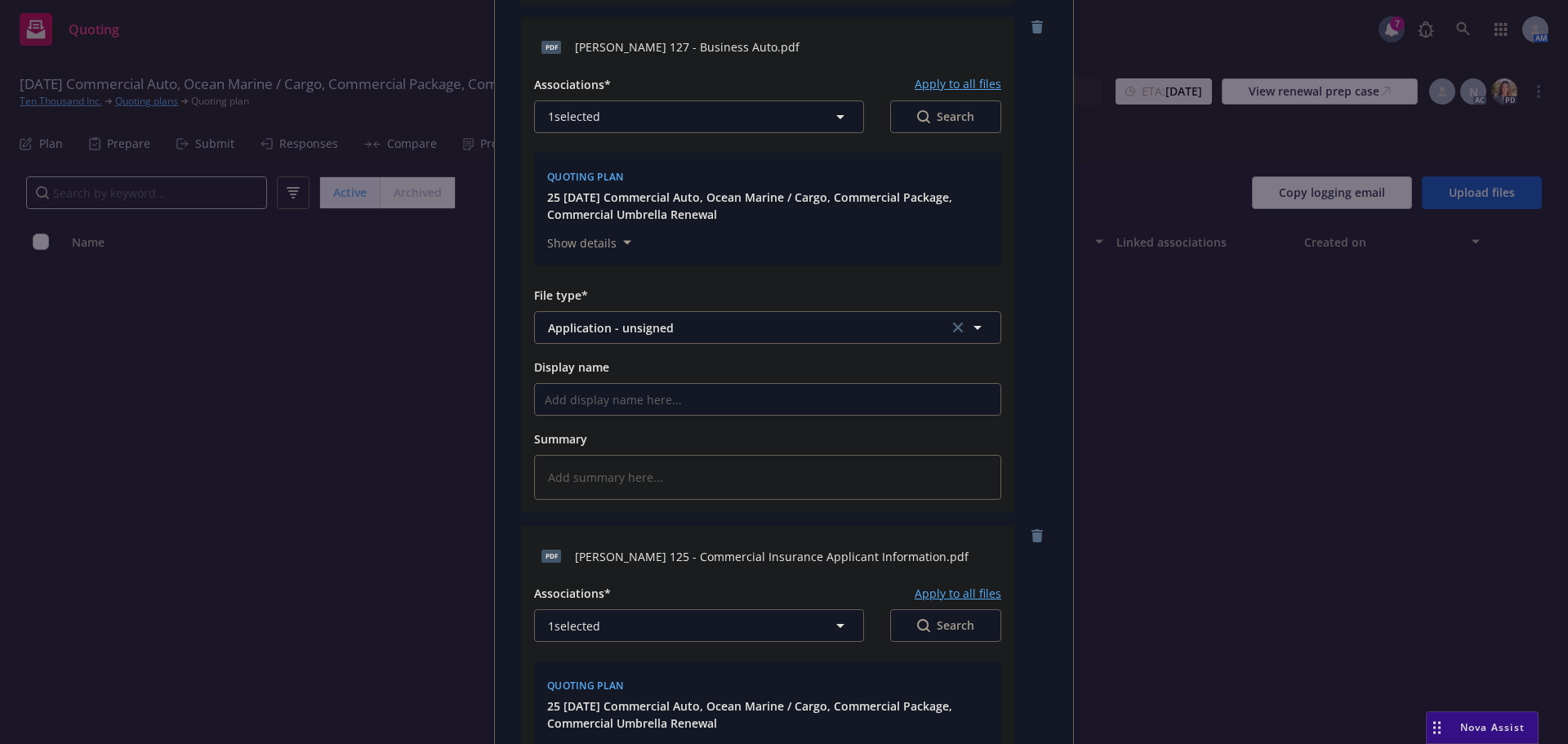
scroll to position [2207, 0]
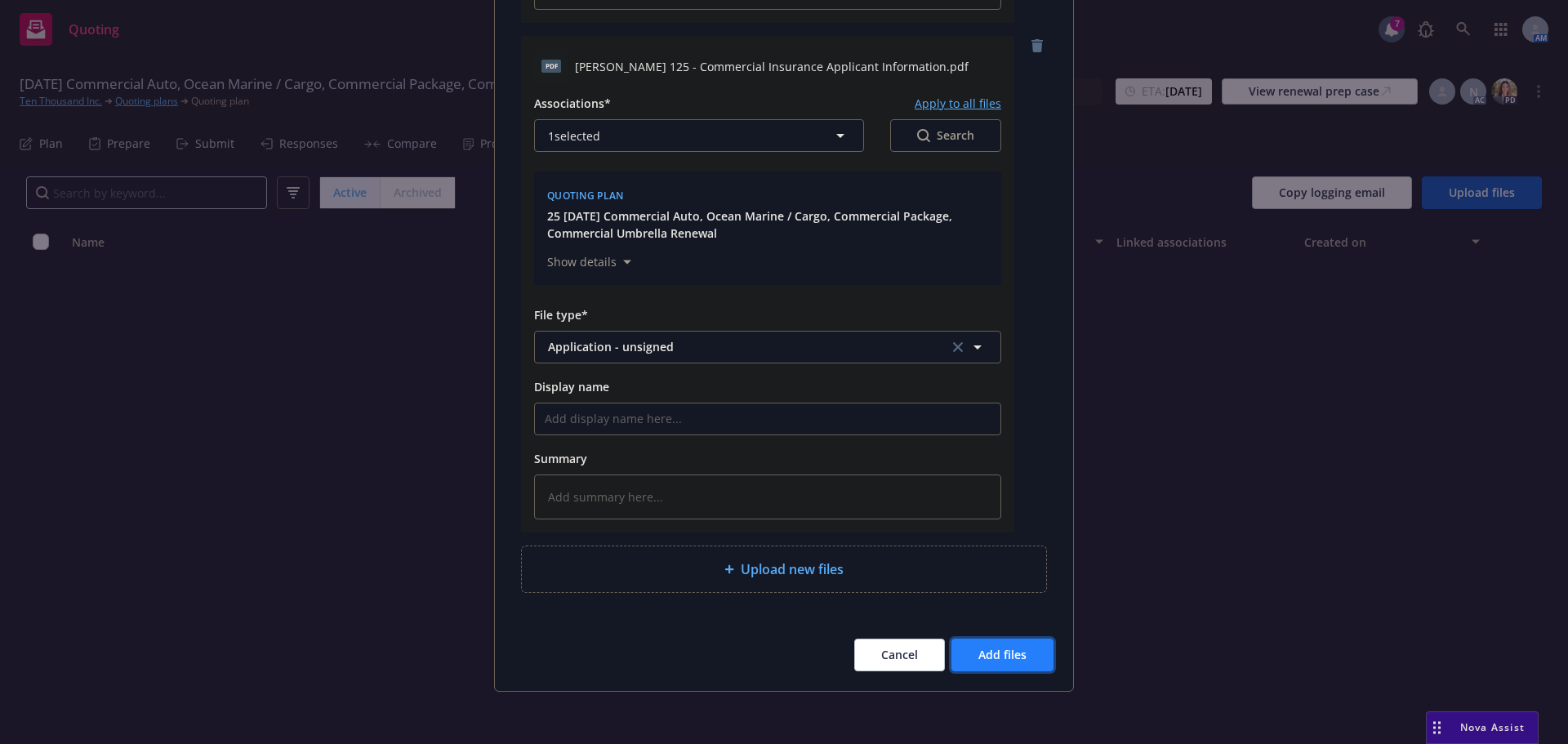
click at [1020, 654] on span "Add files" at bounding box center [1002, 655] width 48 height 16
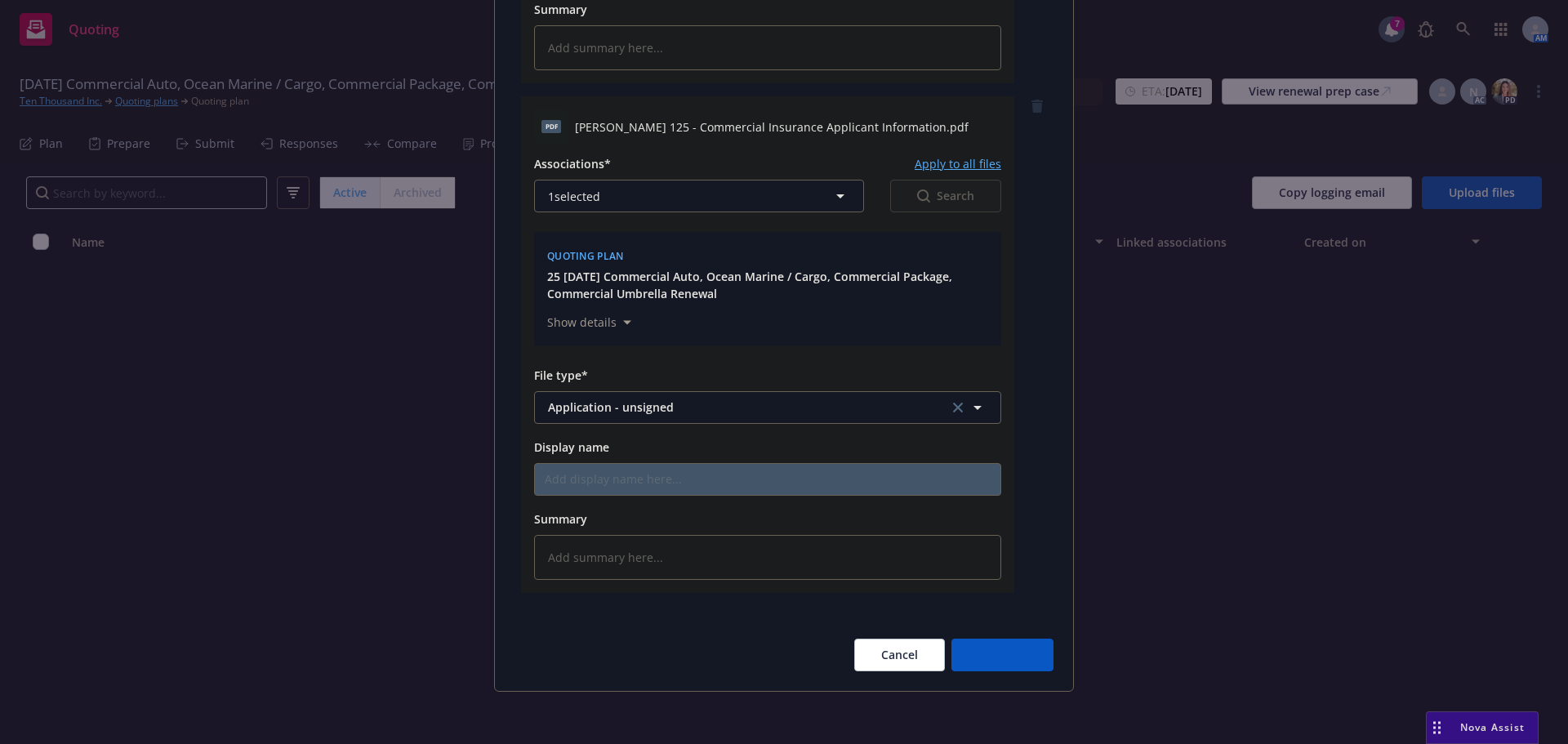
scroll to position [2147, 0]
type textarea "x"
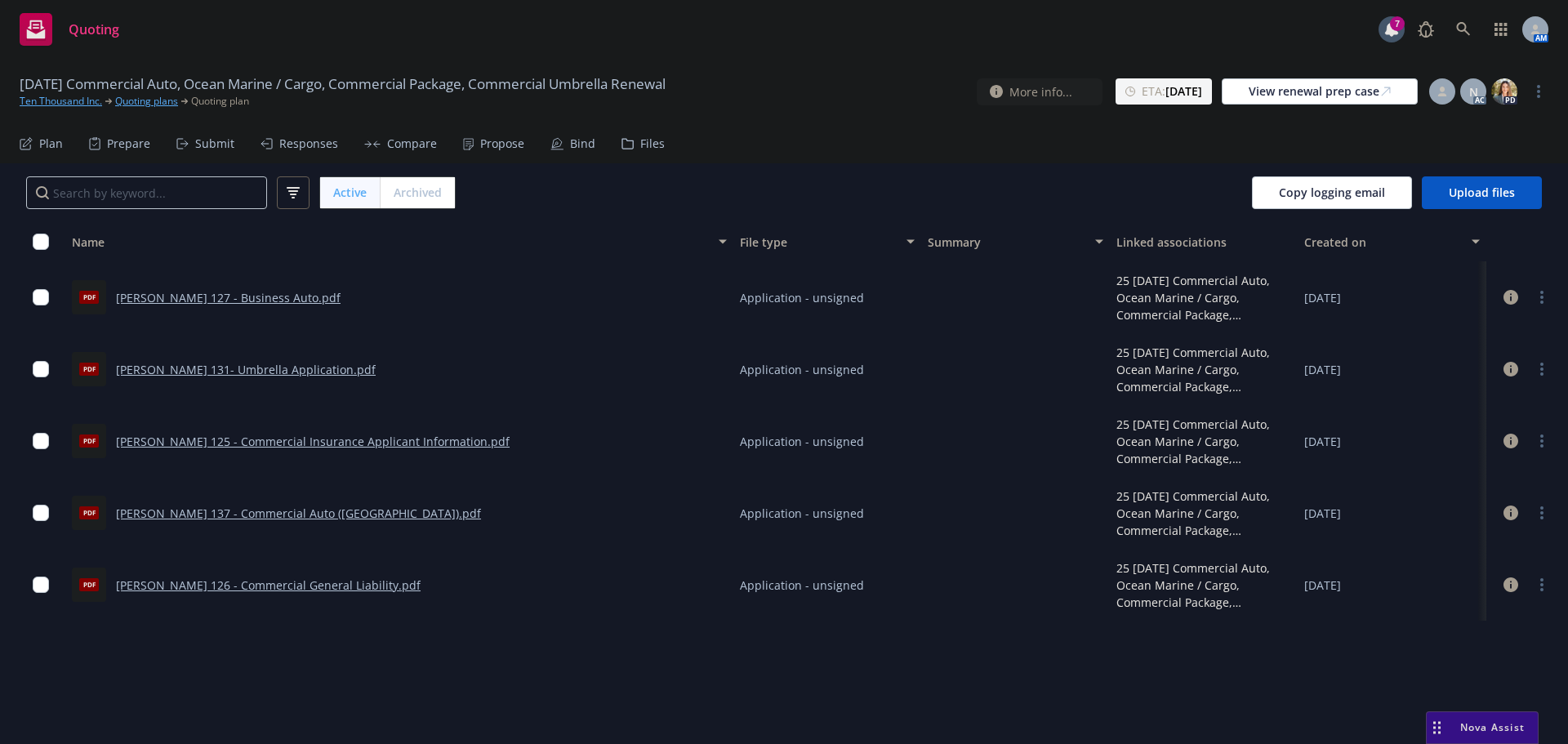
click at [81, 103] on link "Ten Thousand Inc." at bounding box center [61, 101] width 82 height 15
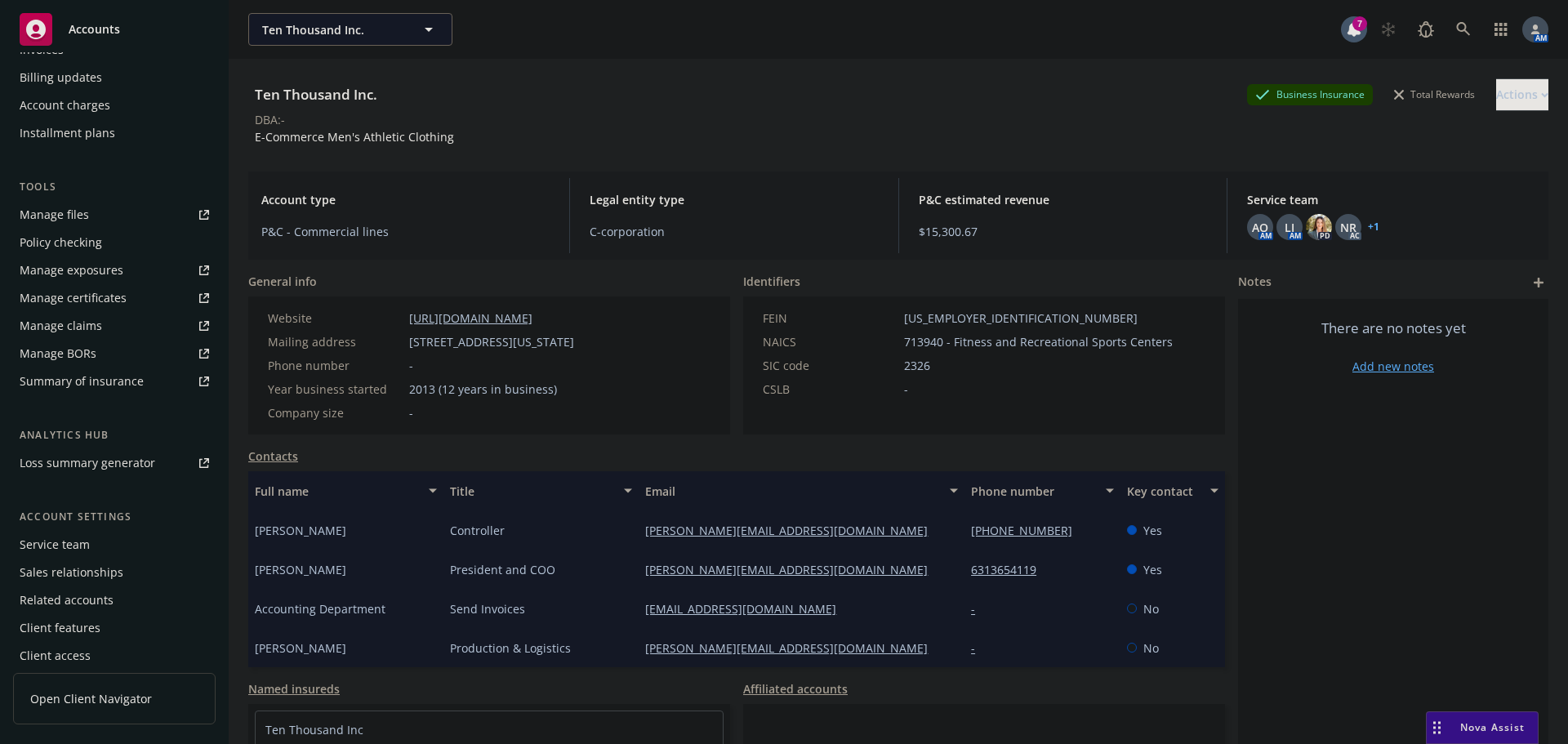
scroll to position [348, 0]
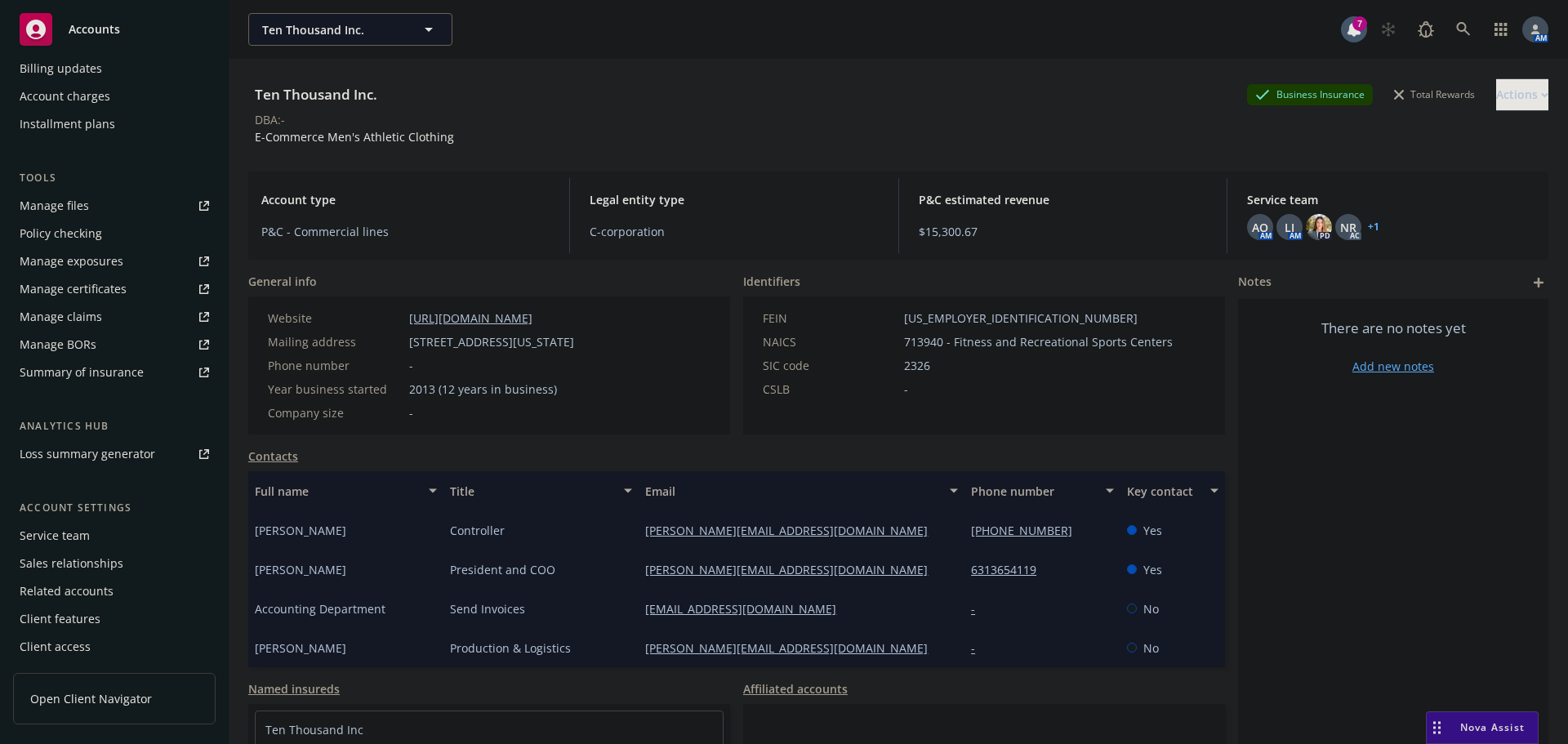
click at [91, 535] on div "Service team" at bounding box center [114, 535] width 189 height 26
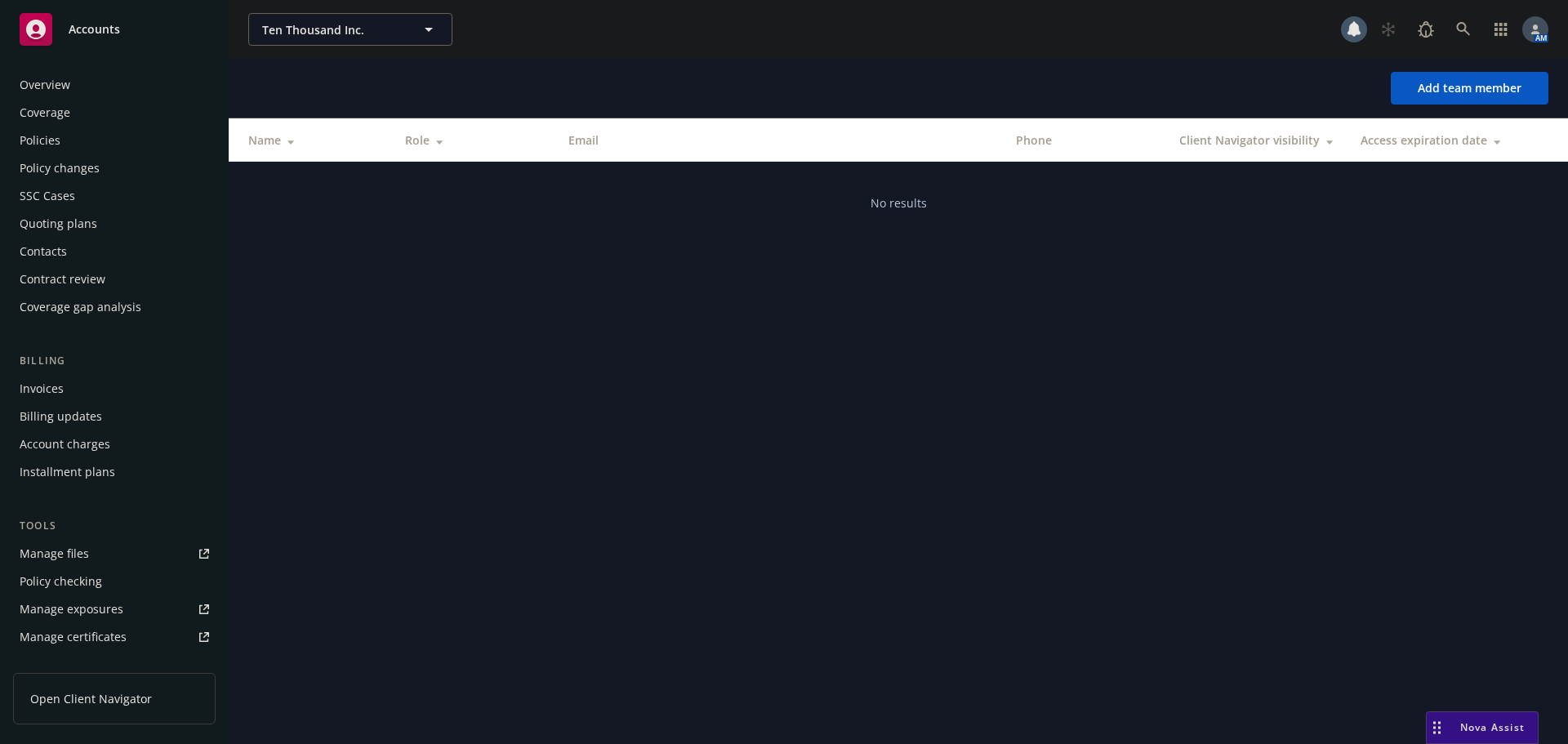
scroll to position [348, 0]
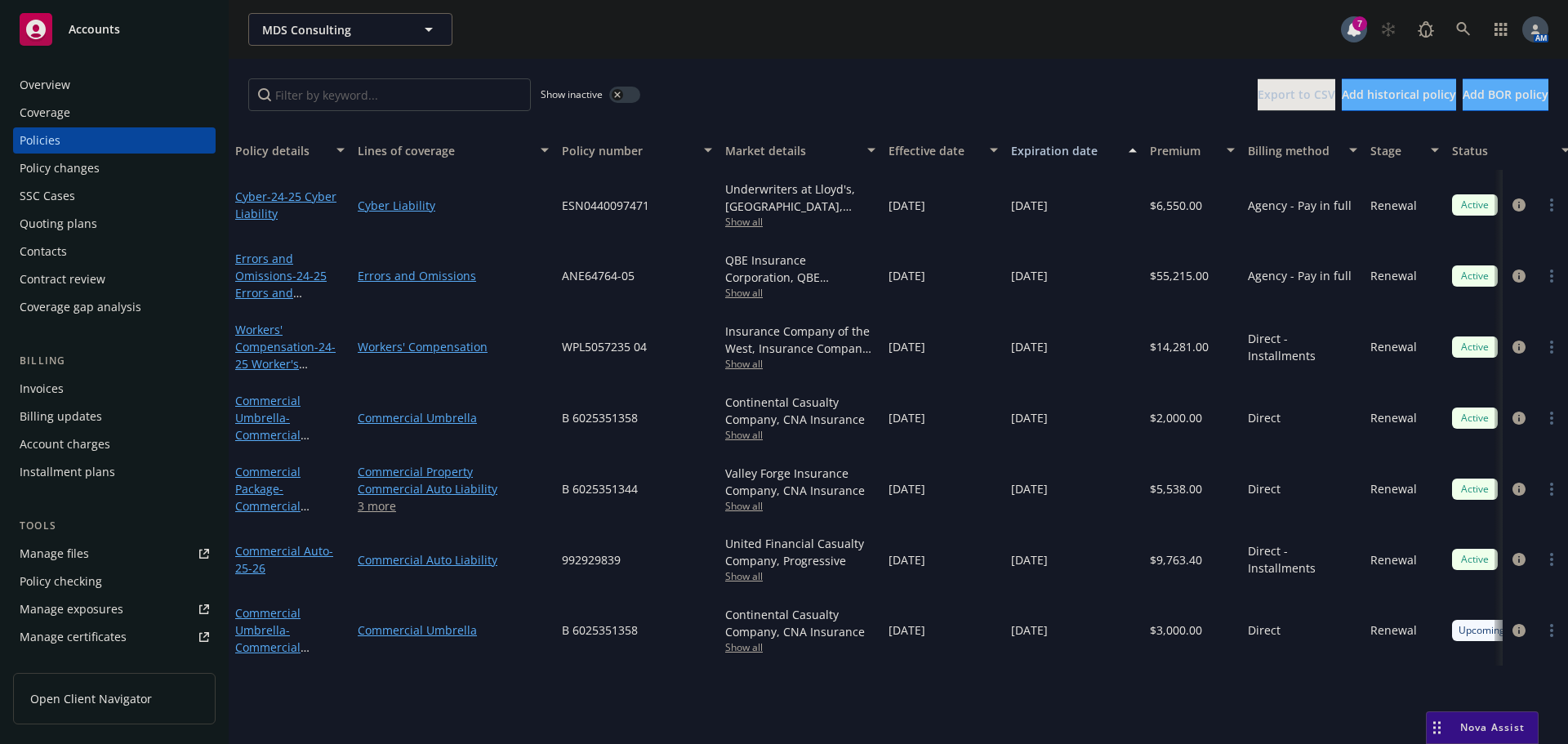
click at [60, 82] on div "Overview" at bounding box center [45, 84] width 51 height 26
